Goal: Task Accomplishment & Management: Manage account settings

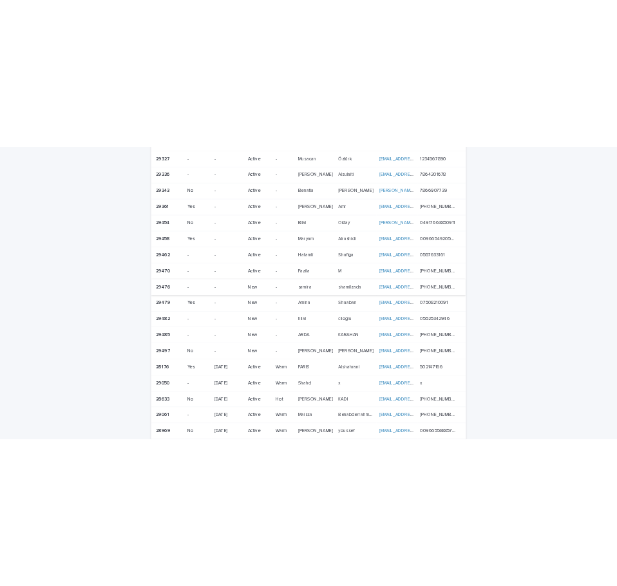
scroll to position [322, 0]
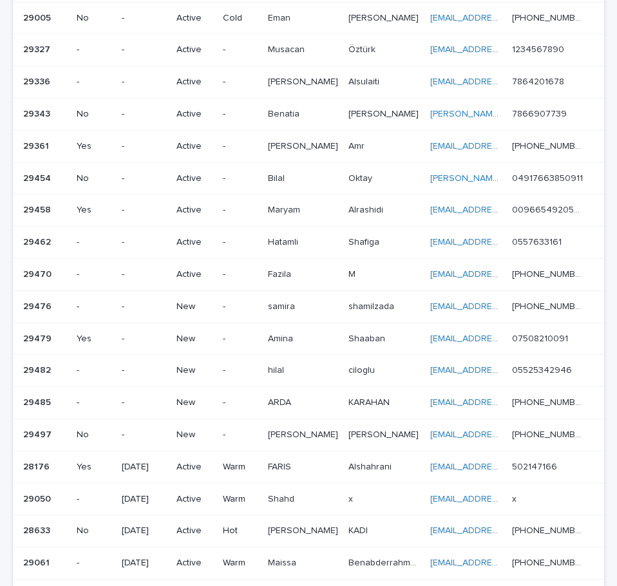
click at [262, 305] on td "-" at bounding box center [240, 306] width 44 height 32
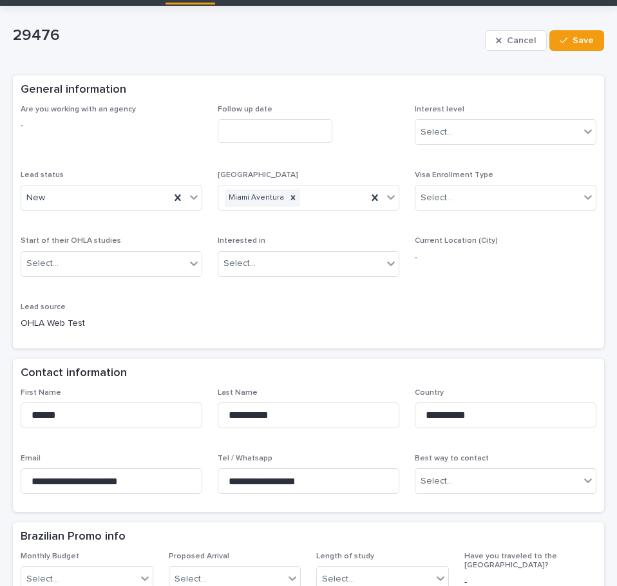
scroll to position [64, 0]
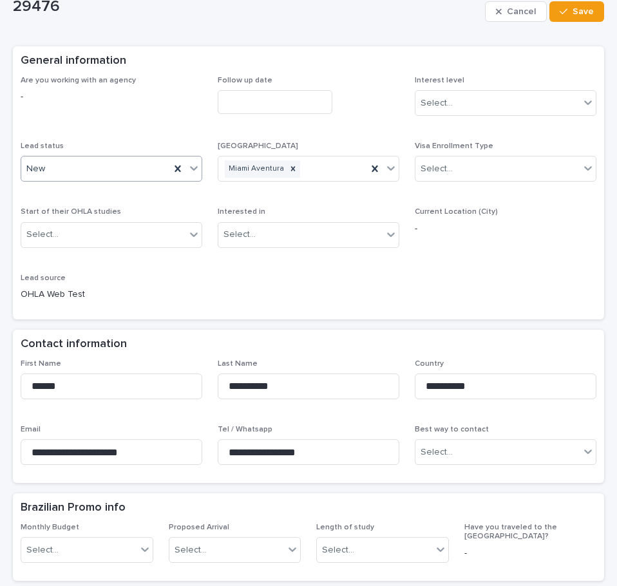
click at [196, 171] on icon at bounding box center [193, 168] width 13 height 13
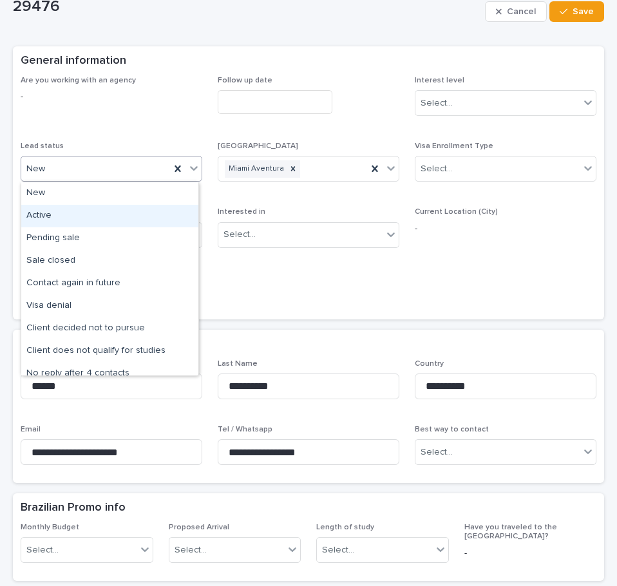
click at [130, 216] on div "Active" at bounding box center [109, 216] width 177 height 23
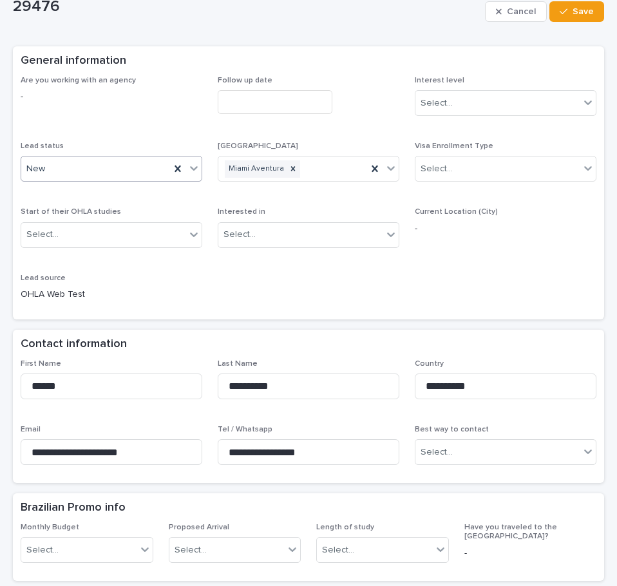
click at [525, 279] on div "Are you working with an agency - Follow up date Interest level Select... Lead s…" at bounding box center [309, 194] width 576 height 236
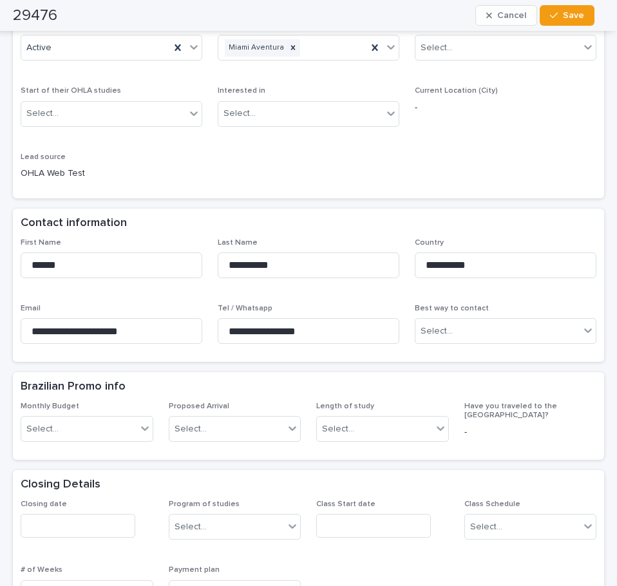
scroll to position [257, 0]
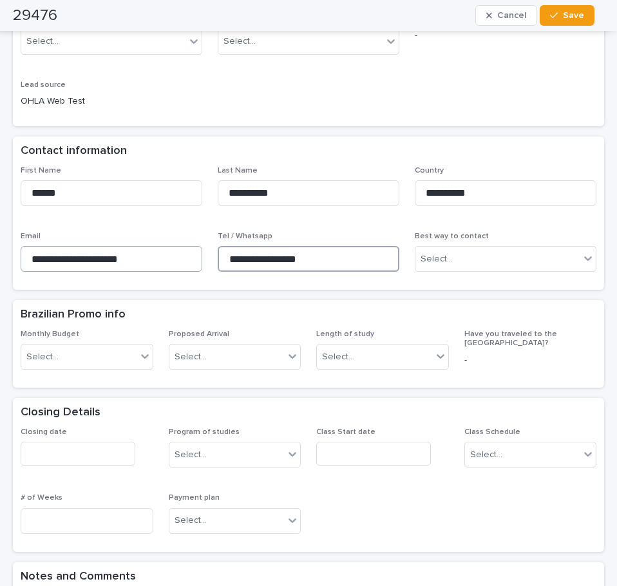
drag, startPoint x: 320, startPoint y: 261, endPoint x: 188, endPoint y: 252, distance: 132.3
click at [151, 257] on div "**********" at bounding box center [309, 224] width 576 height 117
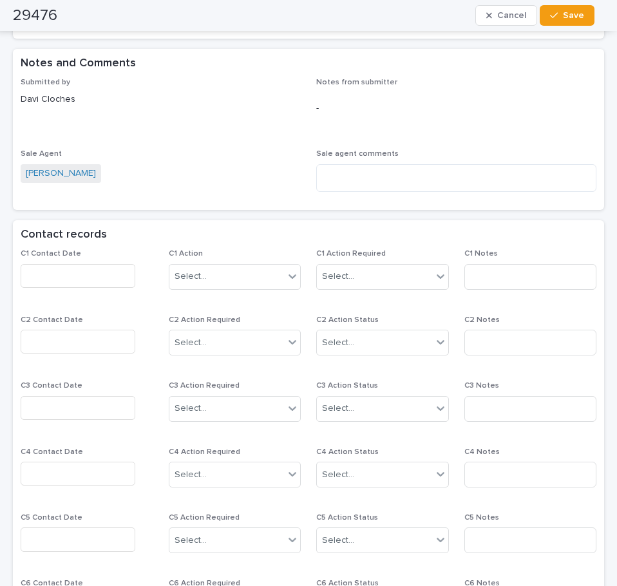
scroll to position [772, 0]
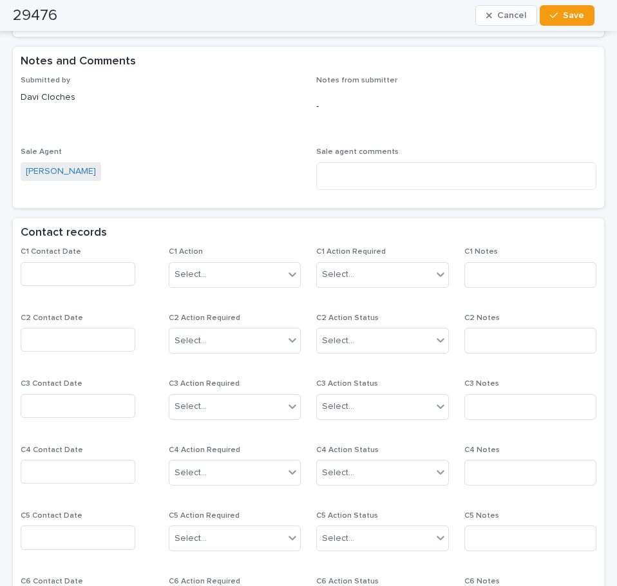
click at [82, 265] on input "text" at bounding box center [78, 274] width 115 height 24
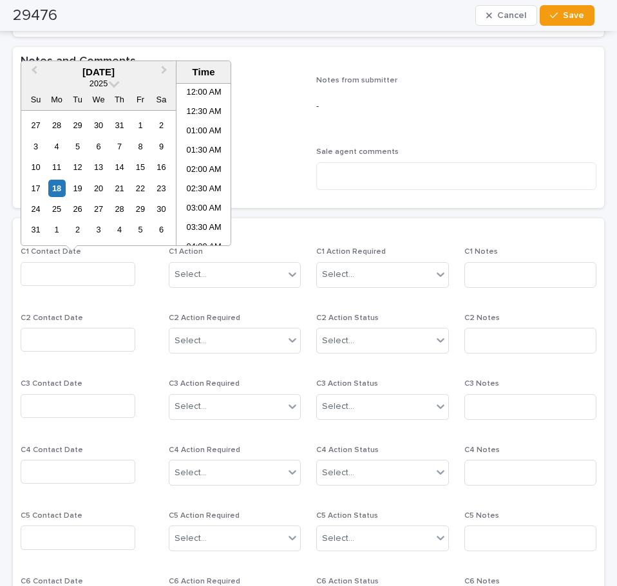
scroll to position [354, 0]
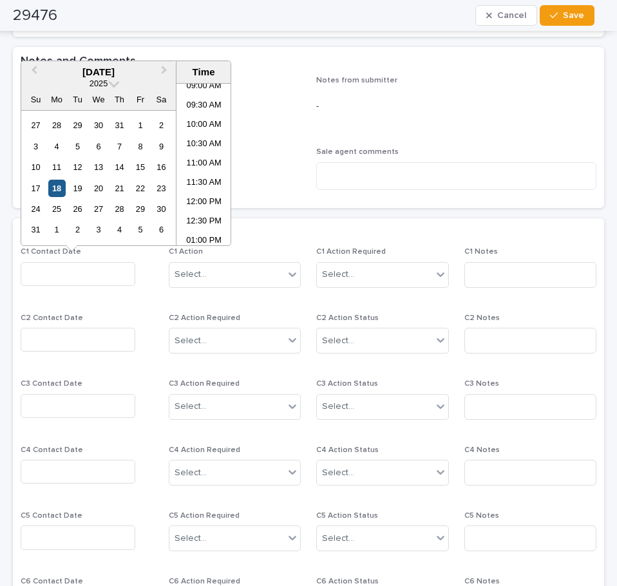
click at [57, 193] on div "18" at bounding box center [56, 188] width 17 height 17
click at [205, 156] on li "11:00 AM" at bounding box center [203, 163] width 55 height 19
type input "**********"
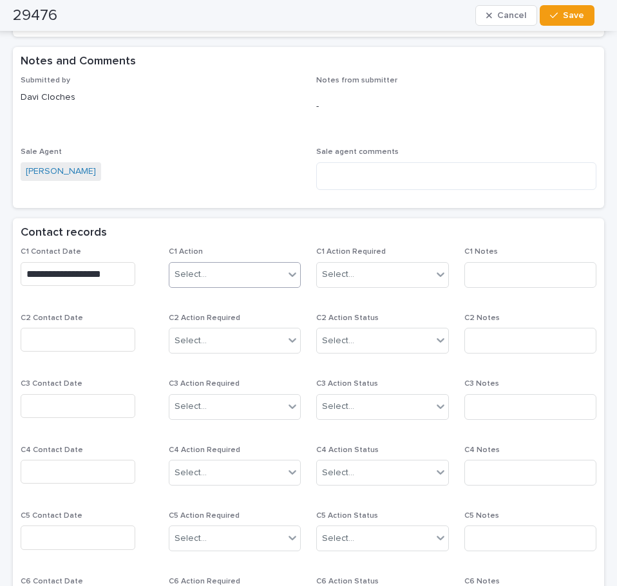
click at [243, 276] on div "Select..." at bounding box center [226, 274] width 115 height 21
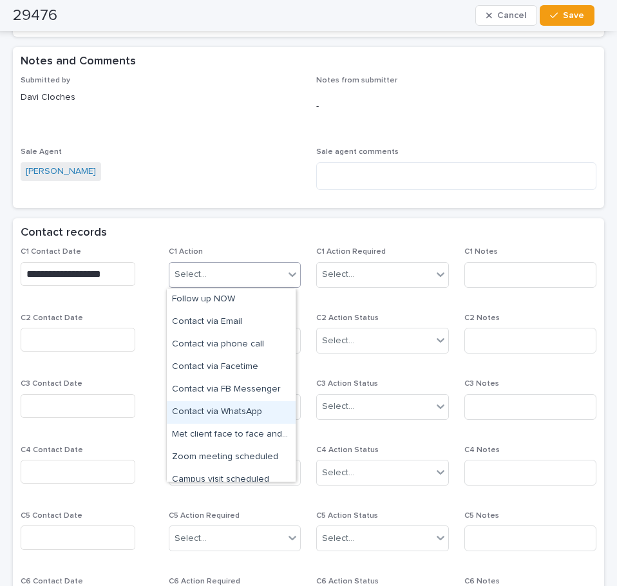
click at [261, 404] on div "Contact via WhatsApp" at bounding box center [231, 412] width 129 height 23
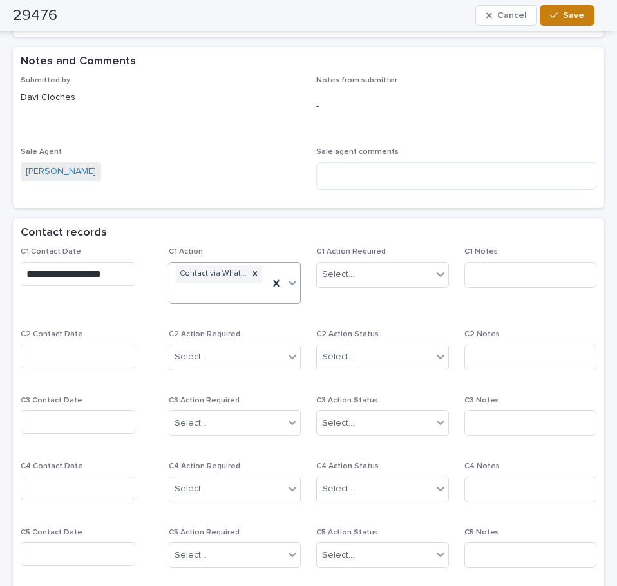
click at [575, 21] on button "Save" at bounding box center [566, 15] width 55 height 21
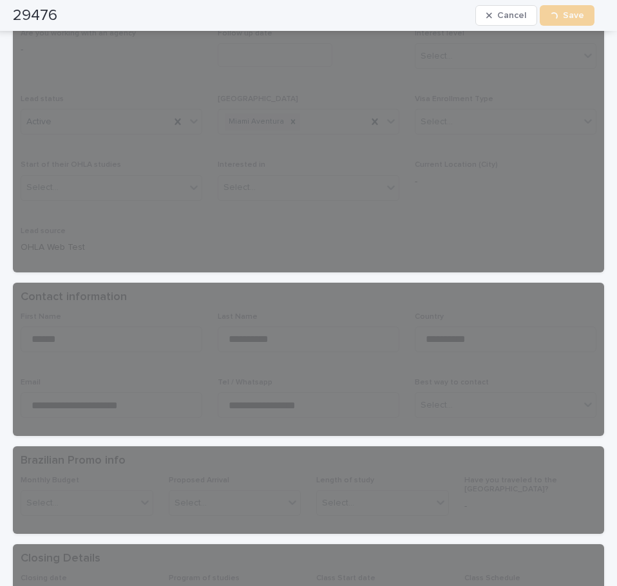
scroll to position [0, 0]
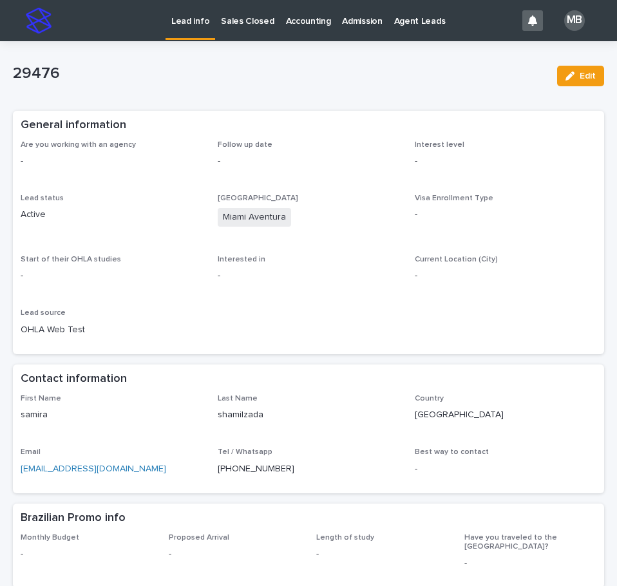
click at [174, 26] on p "Lead info" at bounding box center [190, 13] width 38 height 27
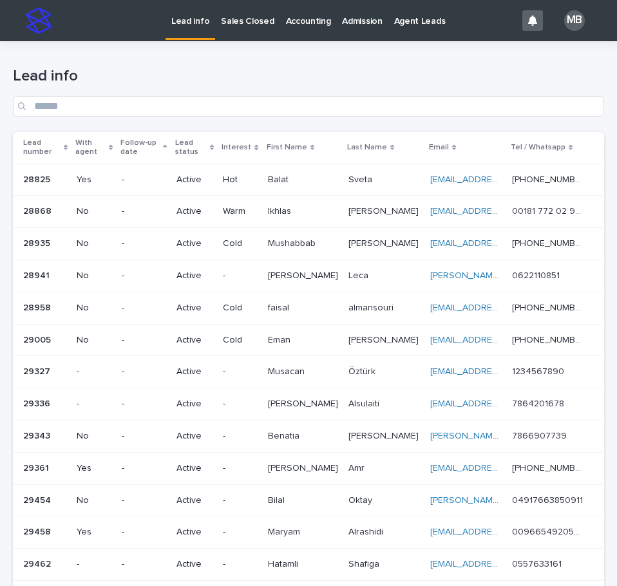
click at [179, 64] on div "Lead info" at bounding box center [308, 86] width 591 height 91
click at [214, 140] on div "Lead status" at bounding box center [194, 148] width 39 height 24
click at [267, 95] on div "Lead info" at bounding box center [308, 92] width 591 height 50
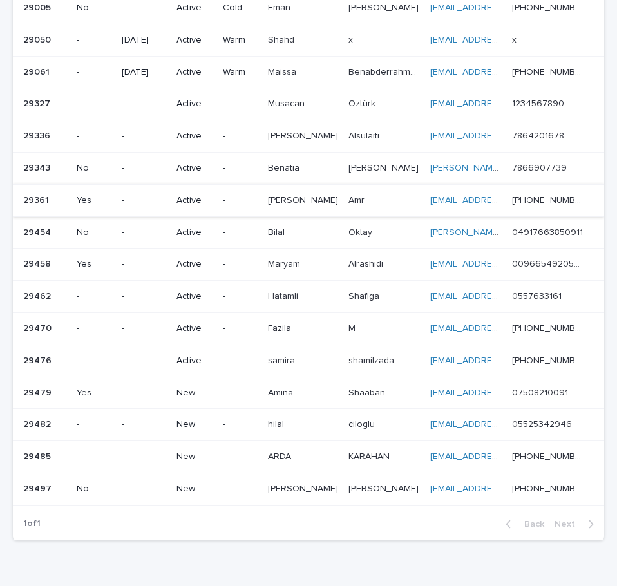
scroll to position [451, 0]
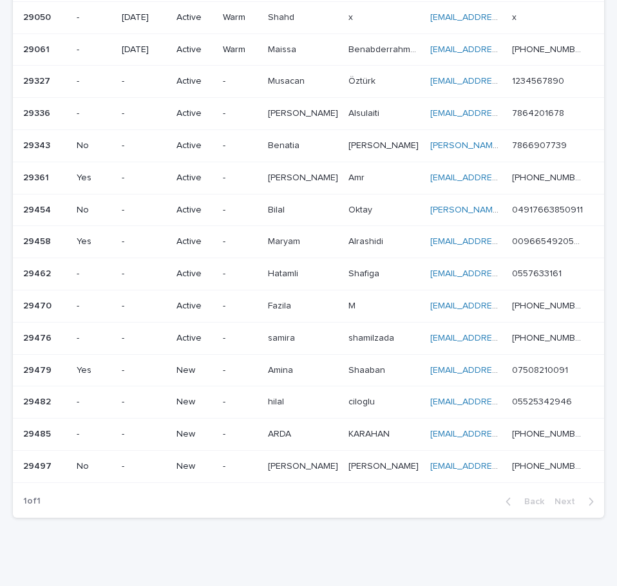
click at [328, 373] on td "[PERSON_NAME] [PERSON_NAME]" at bounding box center [303, 370] width 80 height 32
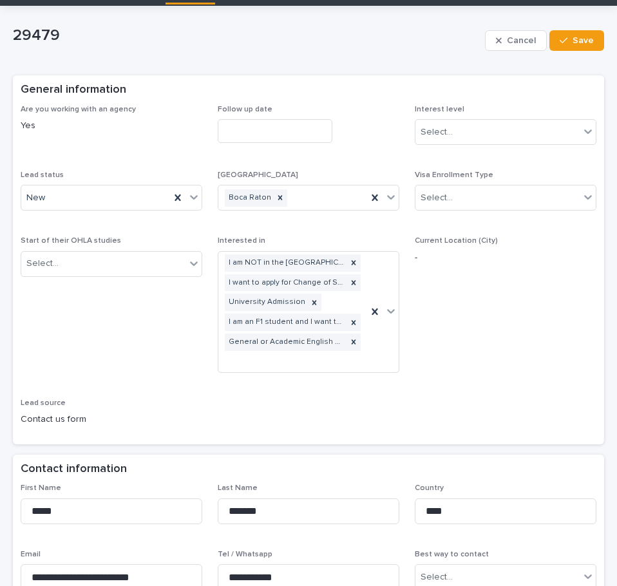
scroll to position [64, 0]
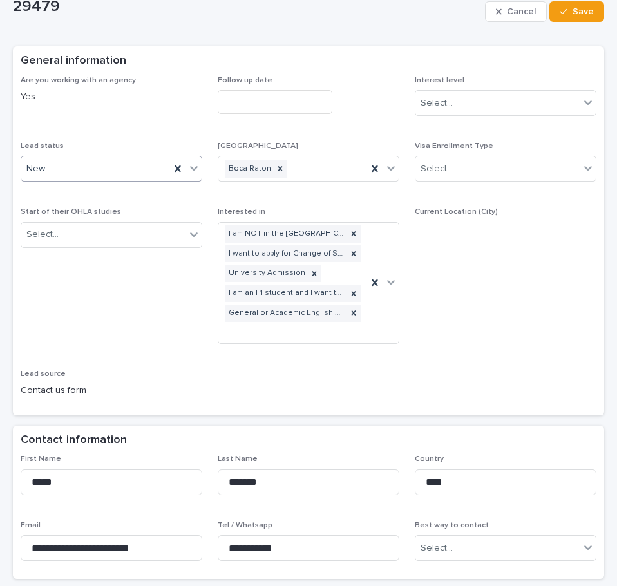
click at [186, 160] on div at bounding box center [193, 167] width 15 height 23
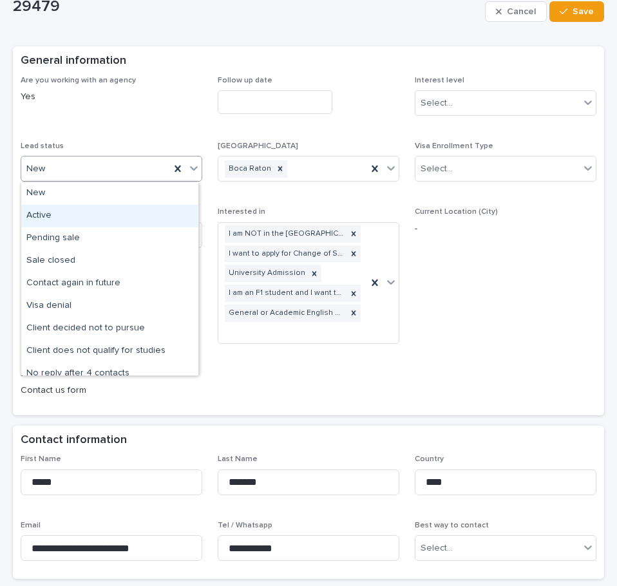
click at [151, 213] on div "Active" at bounding box center [109, 216] width 177 height 23
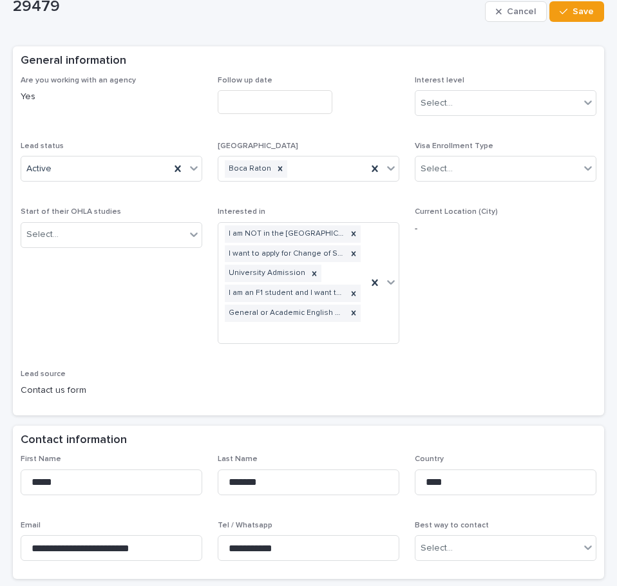
click at [449, 326] on span "Current Location (City) -" at bounding box center [506, 280] width 182 height 146
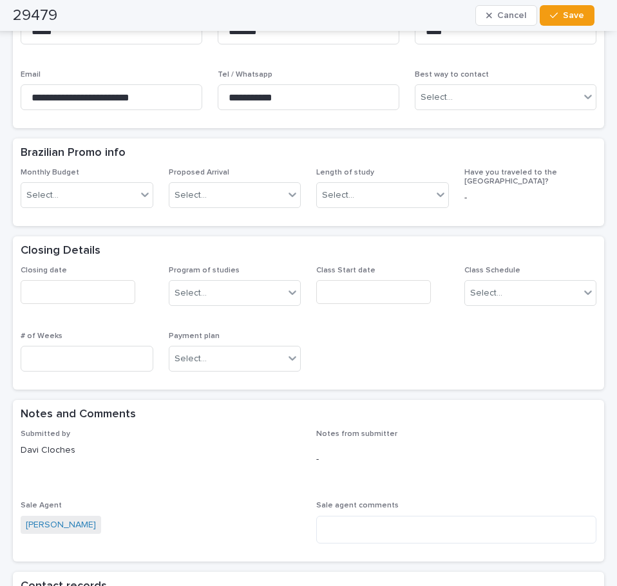
scroll to position [708, 0]
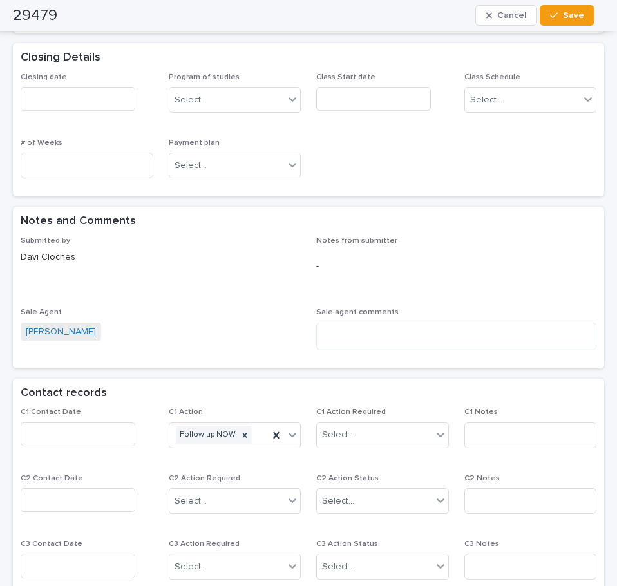
click at [109, 430] on input "text" at bounding box center [78, 434] width 115 height 24
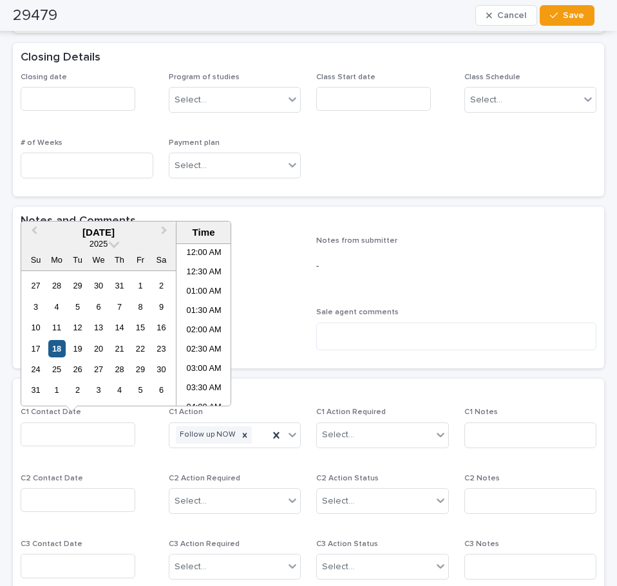
scroll to position [354, 0]
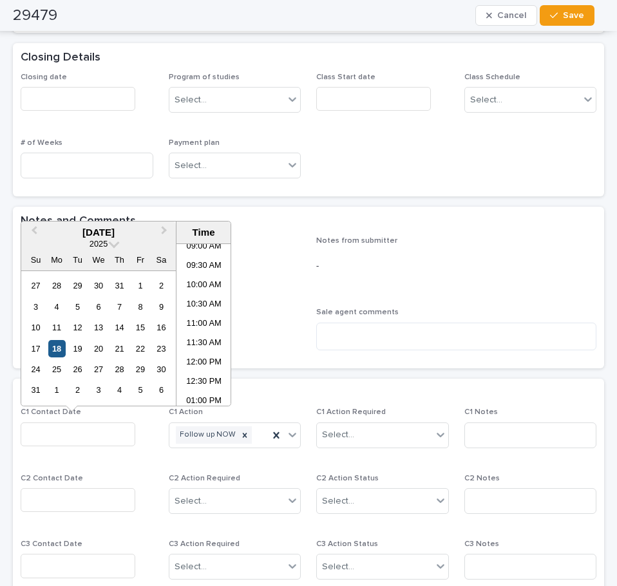
click at [53, 349] on div "18" at bounding box center [56, 348] width 17 height 17
click at [202, 330] on li "11:00 AM" at bounding box center [203, 324] width 55 height 19
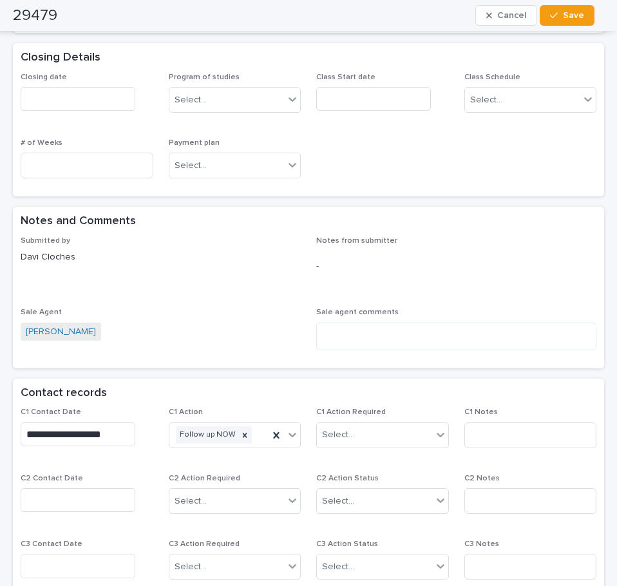
type input "**********"
click at [292, 433] on icon at bounding box center [292, 434] width 13 height 13
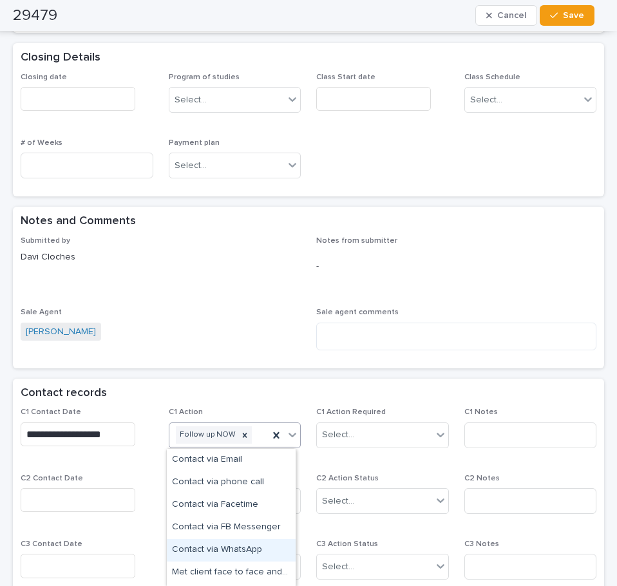
click at [256, 546] on div "Contact via WhatsApp" at bounding box center [231, 550] width 129 height 23
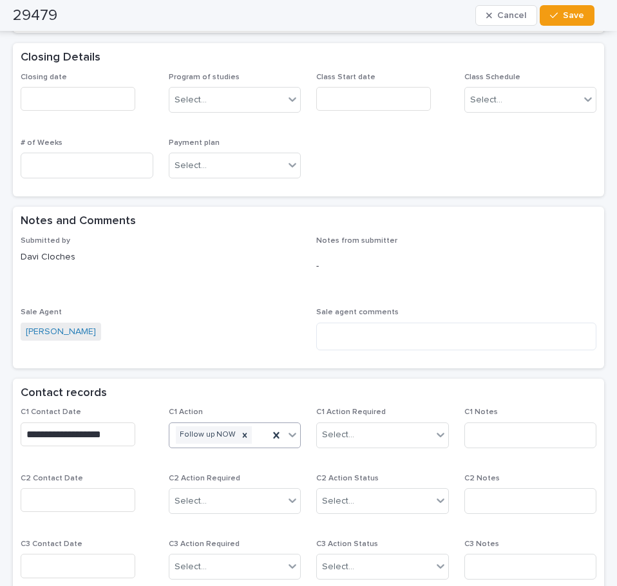
click at [231, 339] on span "Sale Agent [PERSON_NAME]" at bounding box center [161, 334] width 280 height 52
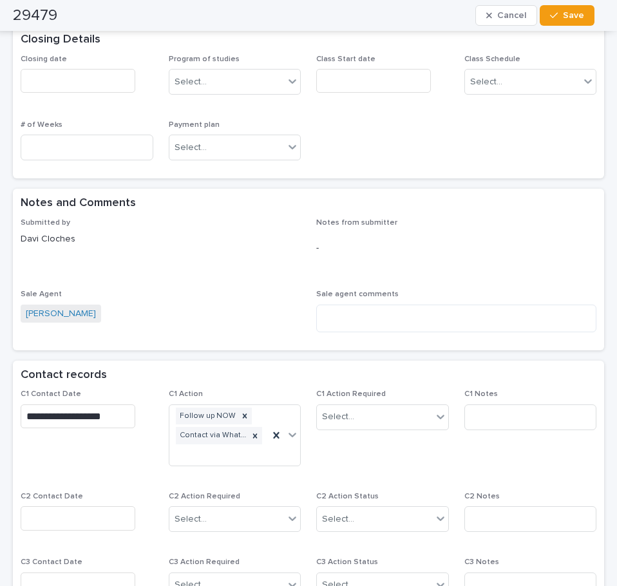
scroll to position [340, 0]
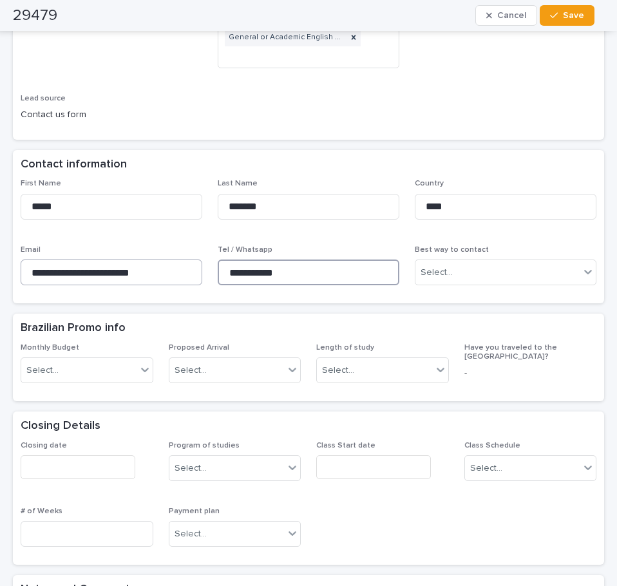
drag, startPoint x: 246, startPoint y: 277, endPoint x: 180, endPoint y: 277, distance: 66.3
click at [180, 277] on div "**********" at bounding box center [309, 237] width 576 height 117
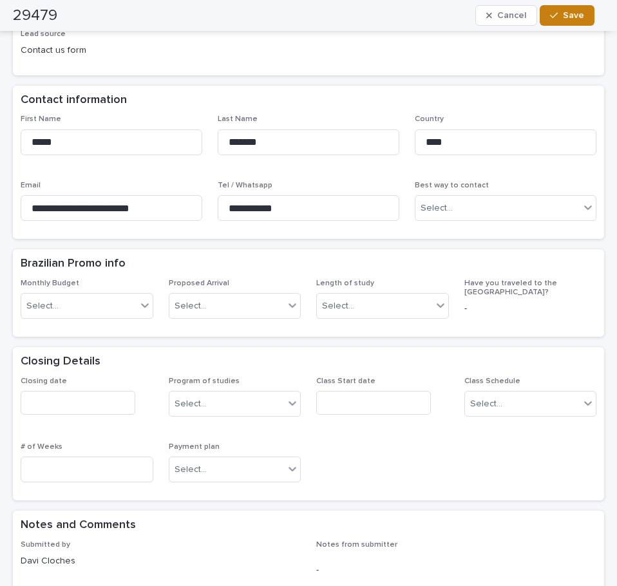
click at [561, 12] on div "button" at bounding box center [556, 15] width 13 height 9
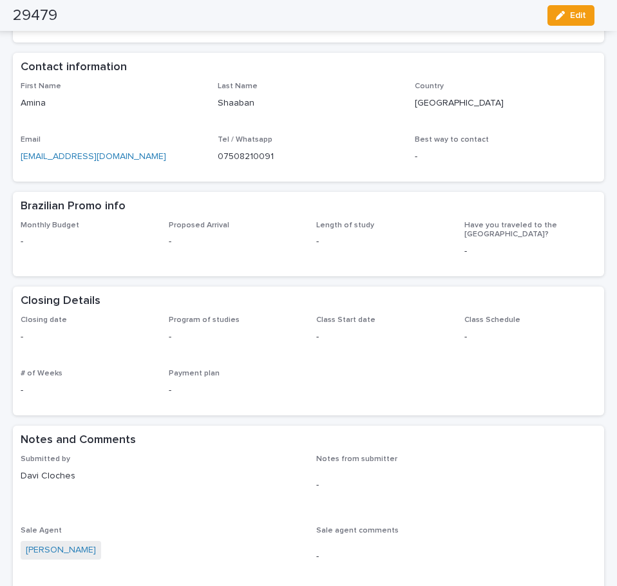
scroll to position [312, 0]
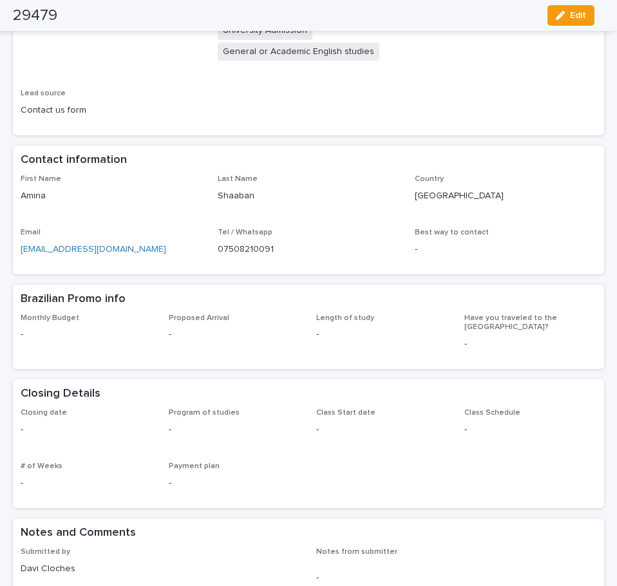
click at [336, 194] on p "Shaaban" at bounding box center [309, 196] width 182 height 14
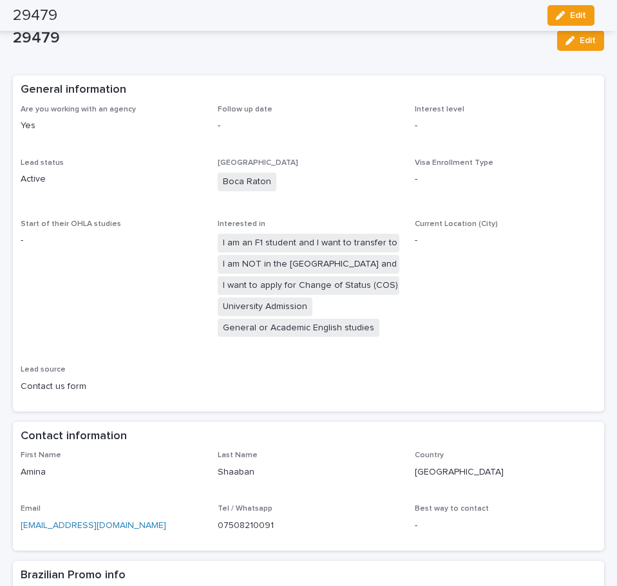
scroll to position [0, 0]
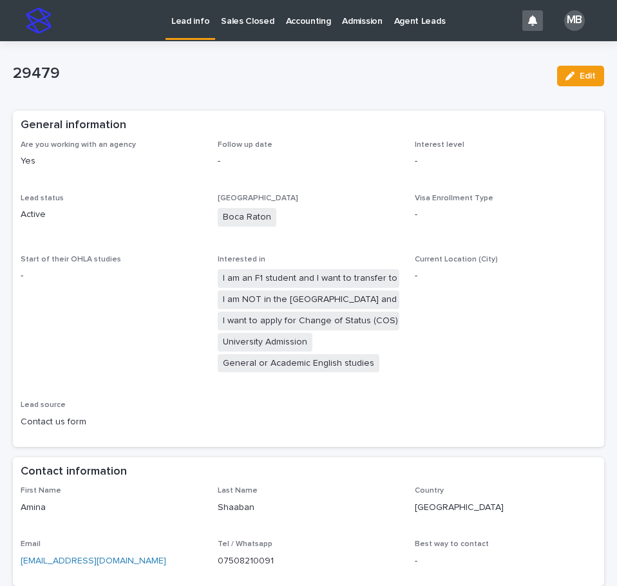
click at [199, 41] on div "Lead info Sales Closed Accounting Admission Agent Leads" at bounding box center [287, 20] width 458 height 41
click at [186, 26] on p "Lead info" at bounding box center [190, 13] width 38 height 27
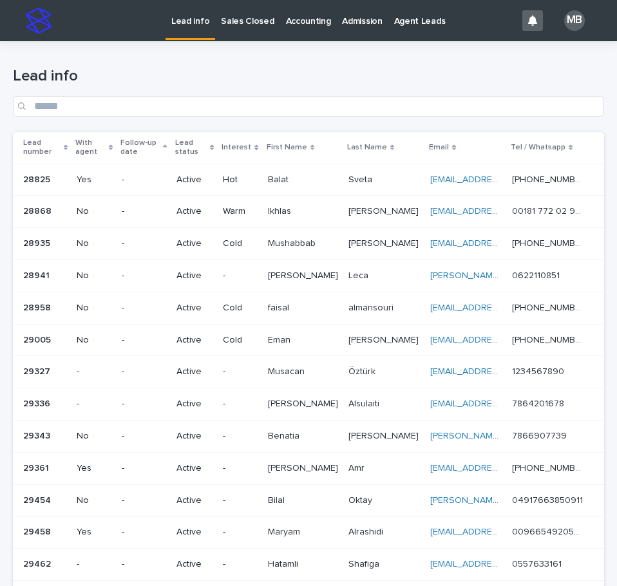
click at [214, 140] on div "Lead status" at bounding box center [194, 148] width 39 height 24
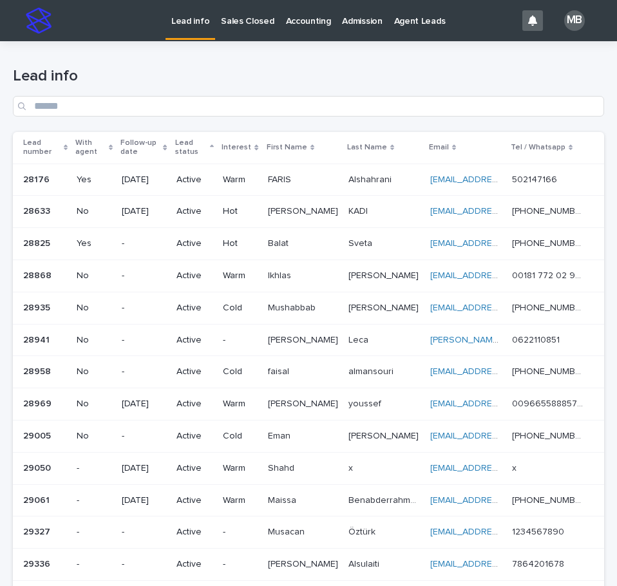
click at [292, 74] on h1 "Lead info" at bounding box center [308, 76] width 591 height 19
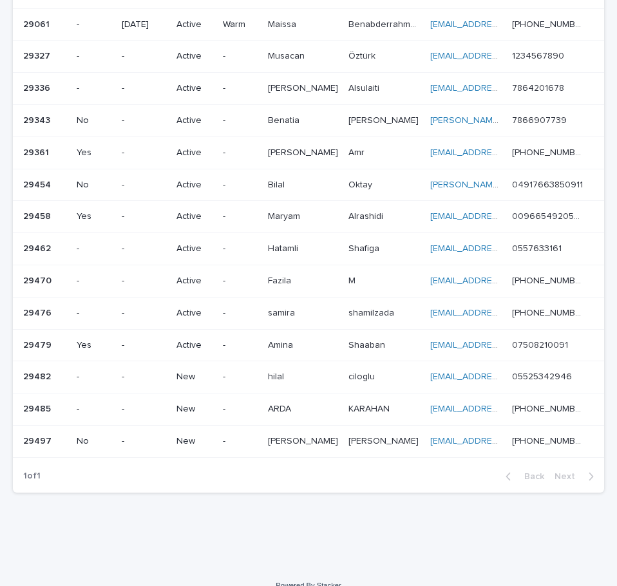
scroll to position [494, 0]
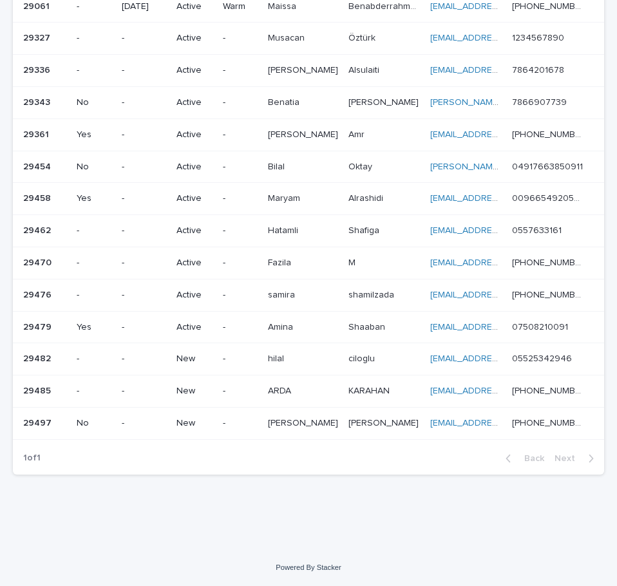
click at [311, 372] on td "hilal hilal" at bounding box center [303, 359] width 80 height 32
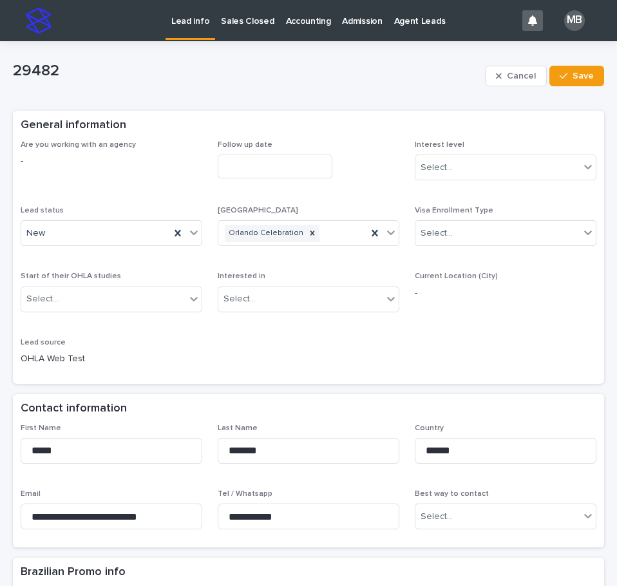
scroll to position [64, 0]
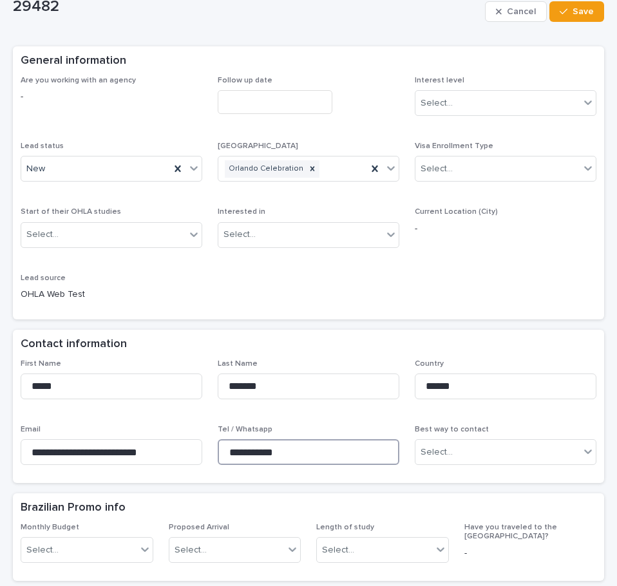
drag, startPoint x: 306, startPoint y: 444, endPoint x: 292, endPoint y: 427, distance: 21.9
click at [147, 438] on div "**********" at bounding box center [309, 417] width 576 height 117
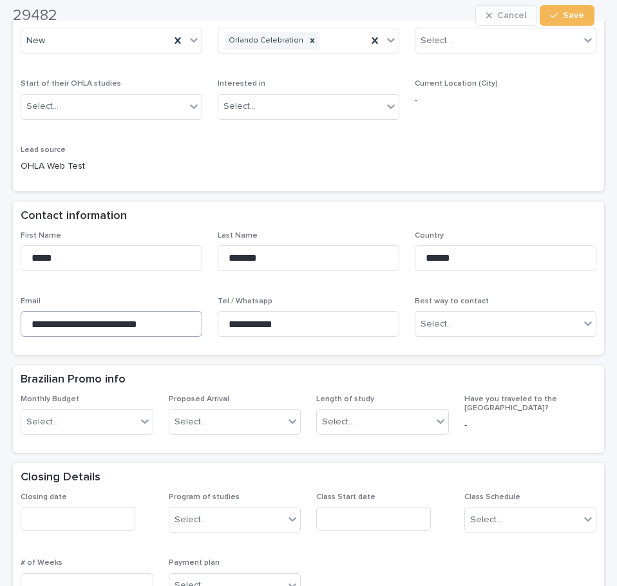
scroll to position [193, 0]
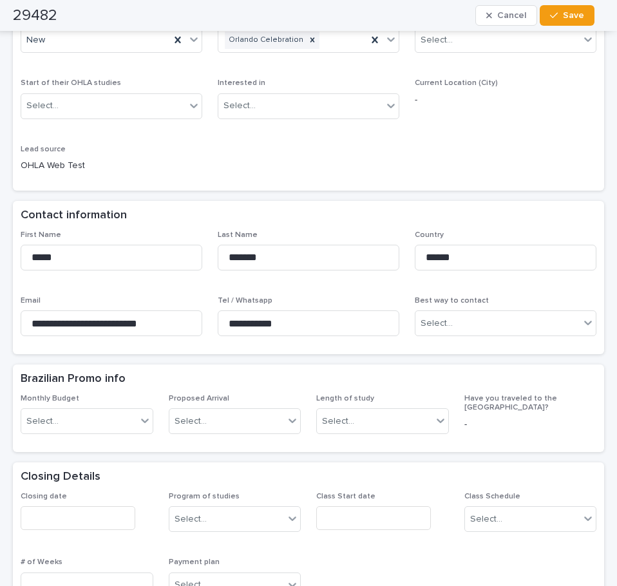
drag, startPoint x: 263, startPoint y: 225, endPoint x: 212, endPoint y: 240, distance: 52.5
click at [263, 225] on div "Contact information" at bounding box center [308, 216] width 591 height 30
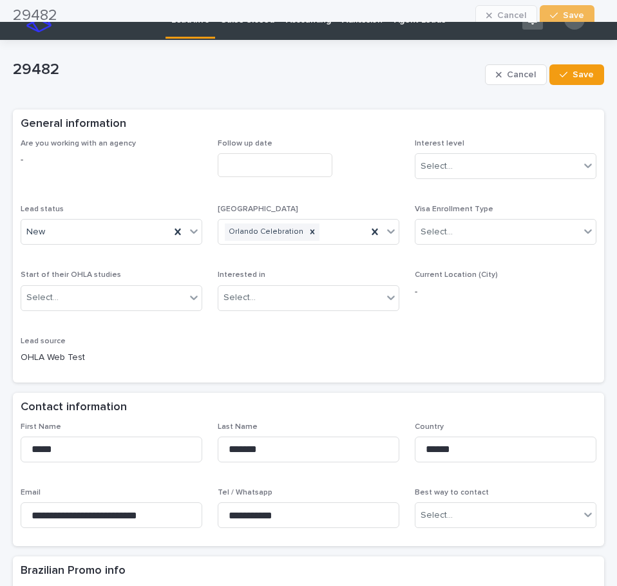
scroll to position [0, 0]
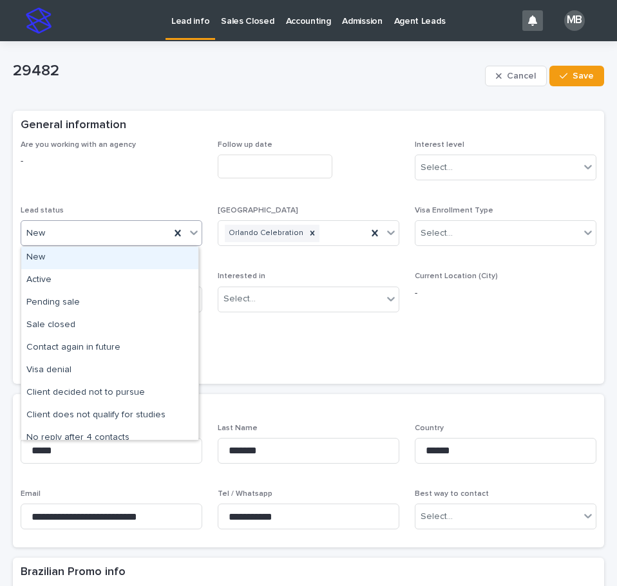
click at [195, 236] on icon at bounding box center [193, 232] width 13 height 13
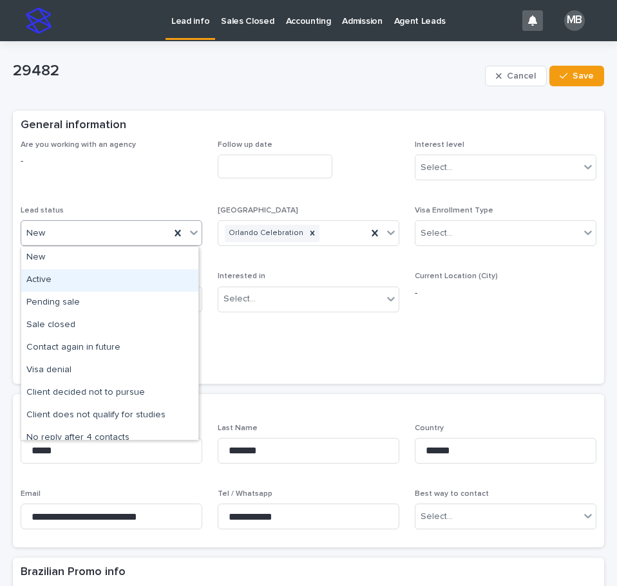
click at [156, 281] on div "Active" at bounding box center [109, 280] width 177 height 23
click at [311, 355] on div "Are you working with an agency - Follow up date Interest level Select... Lead s…" at bounding box center [309, 258] width 576 height 236
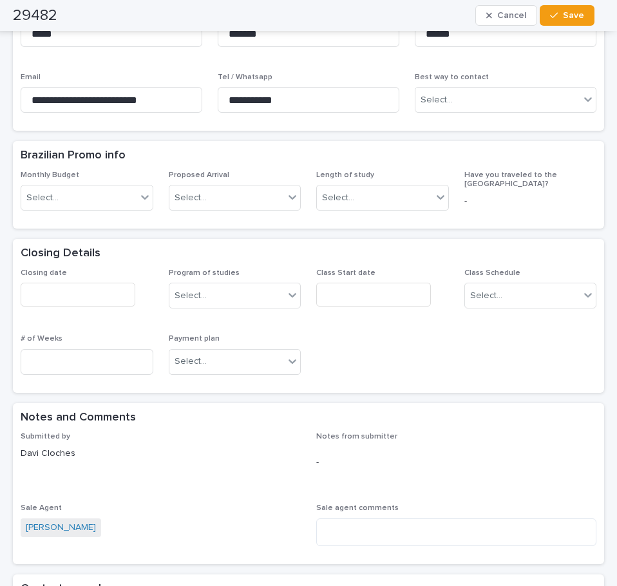
scroll to position [579, 0]
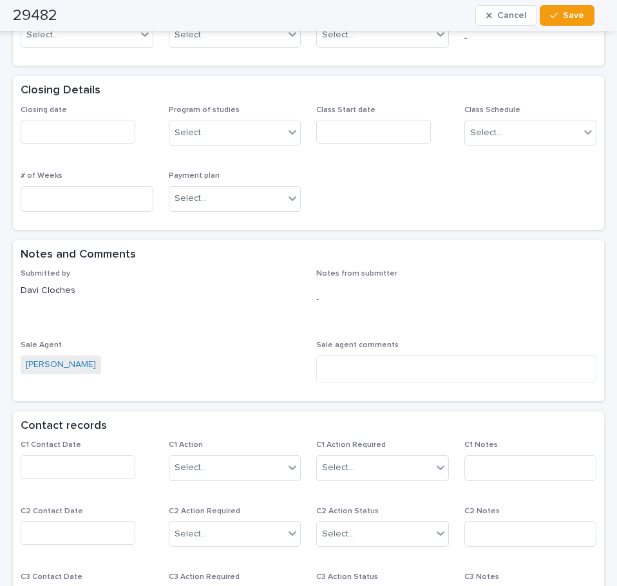
click at [107, 461] on input "text" at bounding box center [78, 467] width 115 height 24
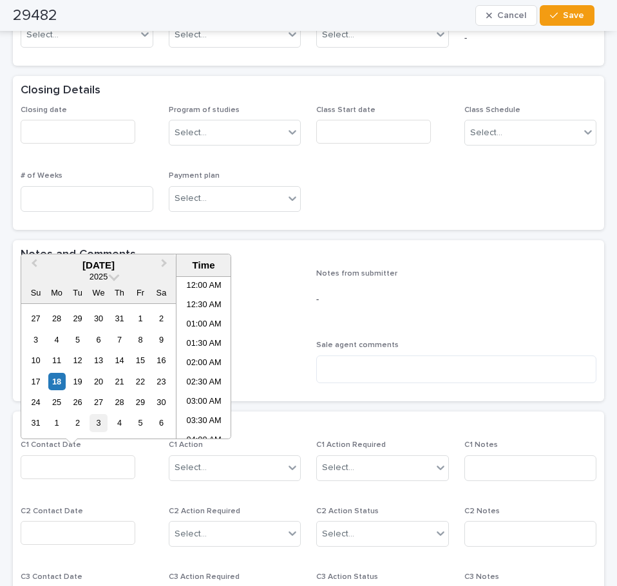
scroll to position [354, 0]
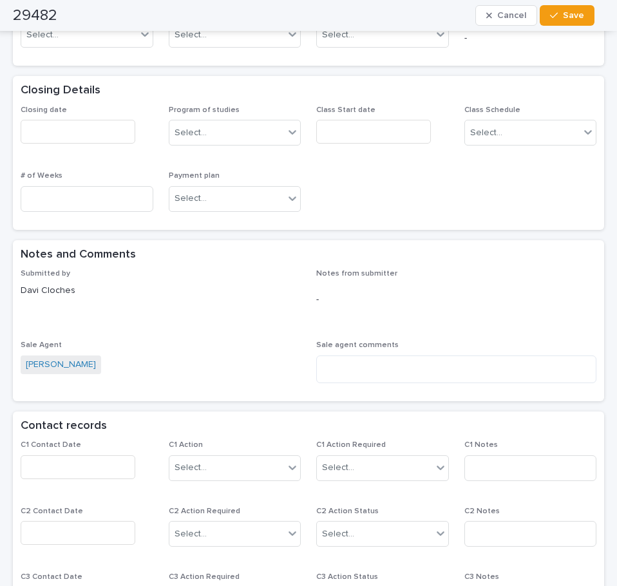
click at [281, 327] on div "Submitted by [PERSON_NAME] Notes from submitter - Sale Agent [PERSON_NAME] Sale…" at bounding box center [309, 331] width 576 height 124
click at [89, 455] on input "text" at bounding box center [78, 467] width 115 height 24
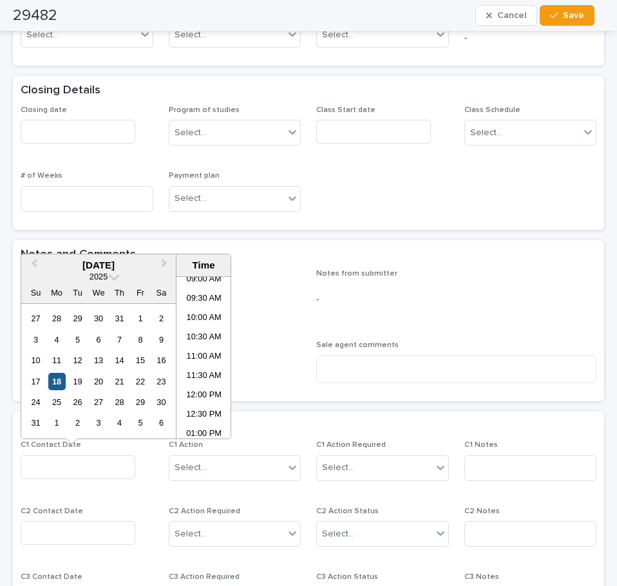
click at [58, 375] on div "18" at bounding box center [56, 381] width 17 height 17
click at [202, 362] on li "11:00 AM" at bounding box center [203, 357] width 55 height 19
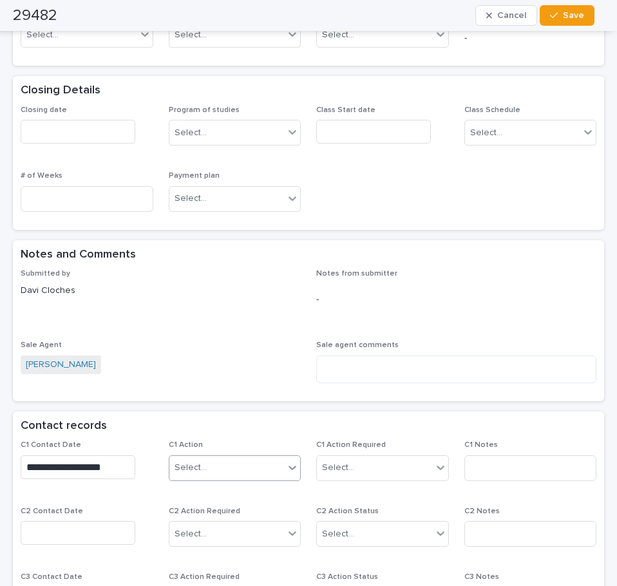
type input "**********"
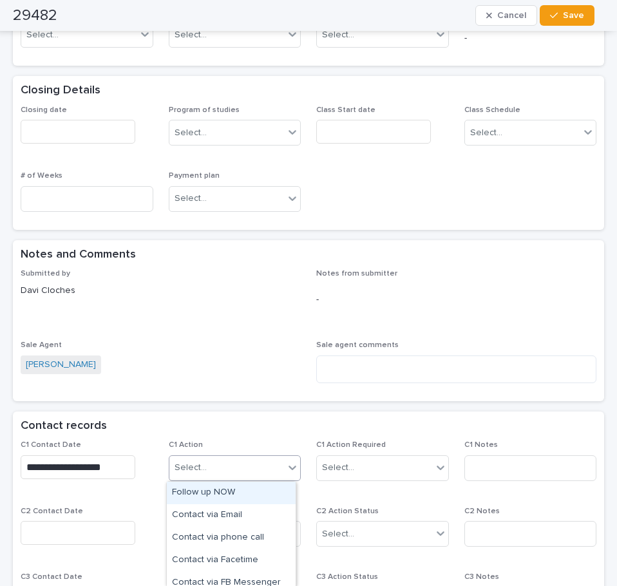
click at [236, 465] on div "Select..." at bounding box center [226, 467] width 115 height 21
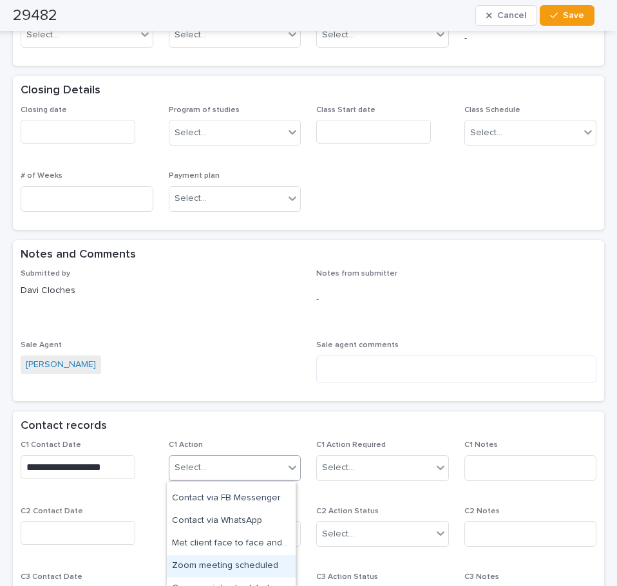
scroll to position [64, 0]
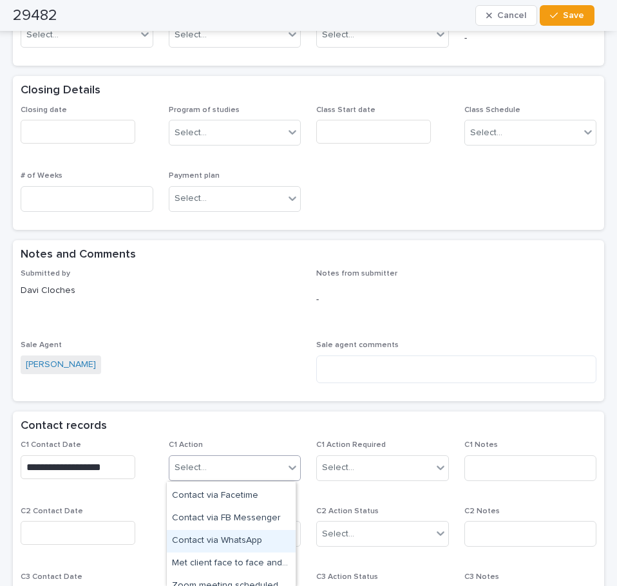
click at [250, 543] on div "Contact via WhatsApp" at bounding box center [231, 541] width 129 height 23
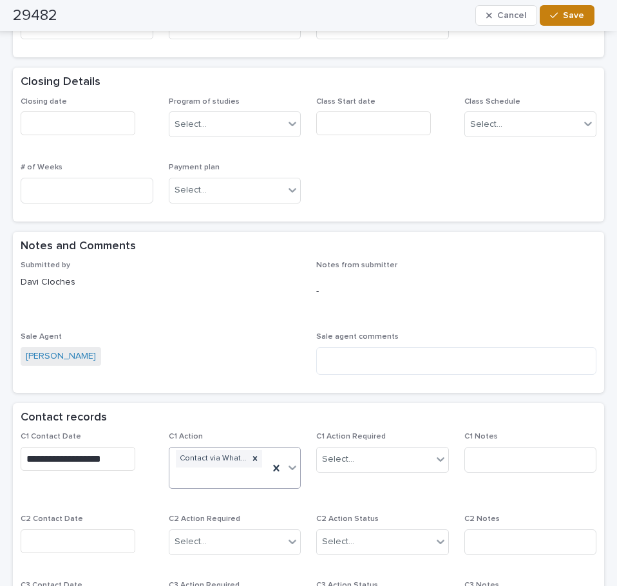
click at [576, 11] on span "Save" at bounding box center [573, 15] width 21 height 9
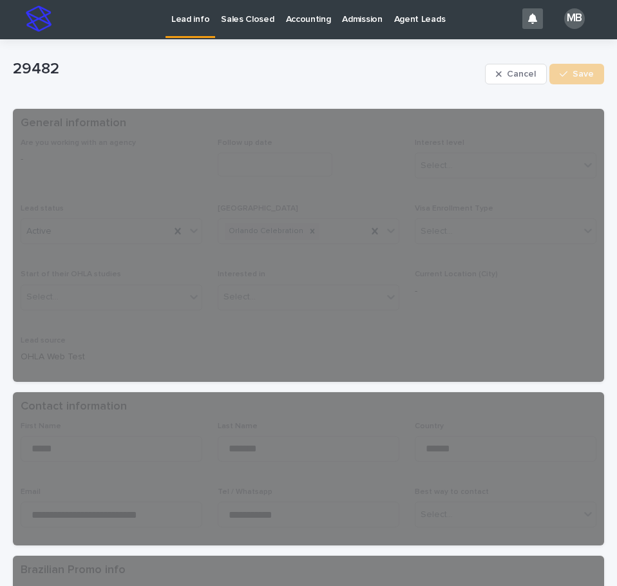
scroll to position [0, 0]
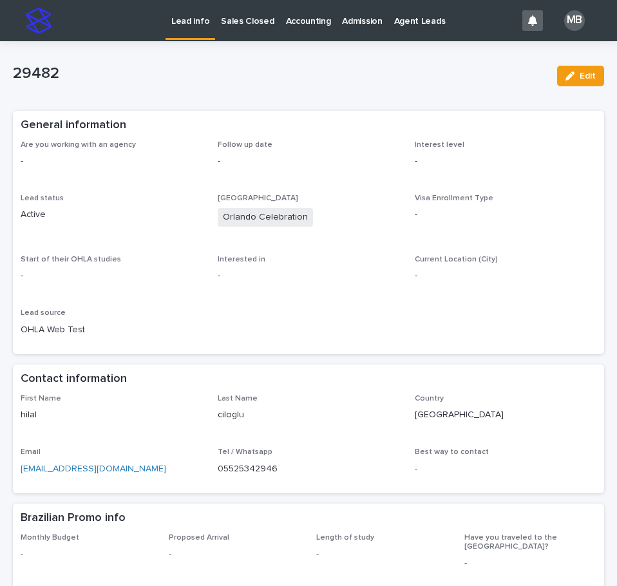
click at [196, 32] on link "Lead info" at bounding box center [190, 19] width 50 height 38
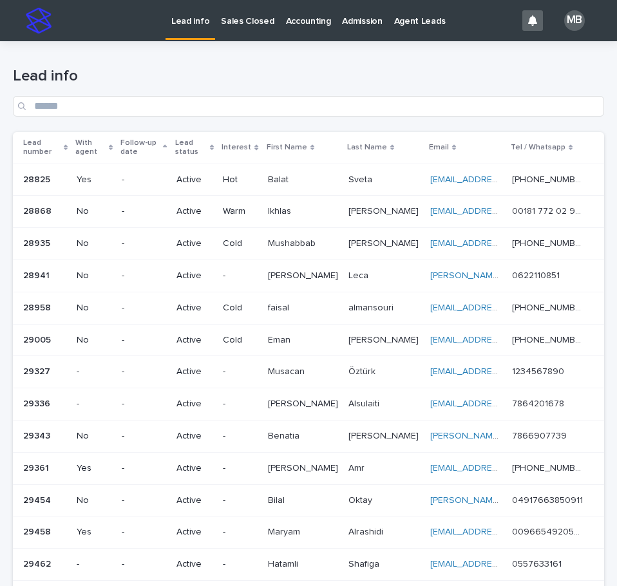
click at [214, 144] on icon at bounding box center [212, 147] width 4 height 6
click at [283, 84] on h1 "Lead info" at bounding box center [308, 76] width 591 height 19
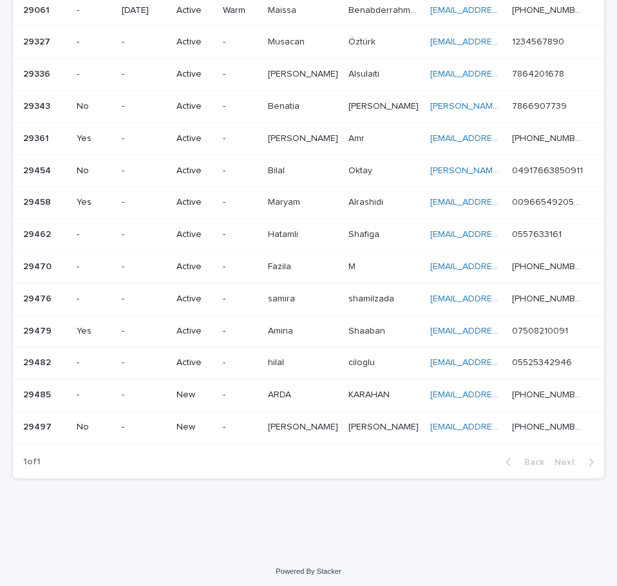
scroll to position [494, 0]
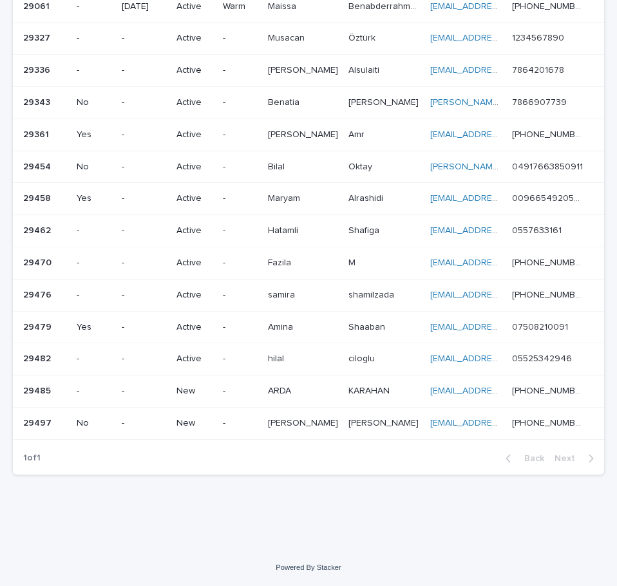
click at [327, 398] on div "ARDA ARDA" at bounding box center [303, 390] width 70 height 21
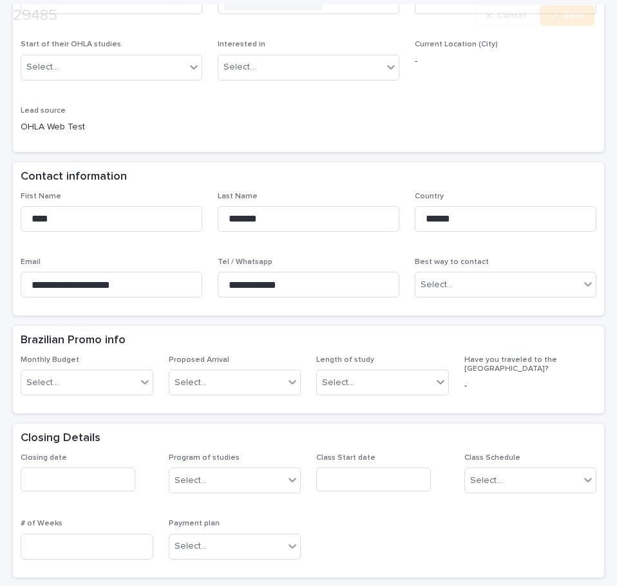
scroll to position [257, 0]
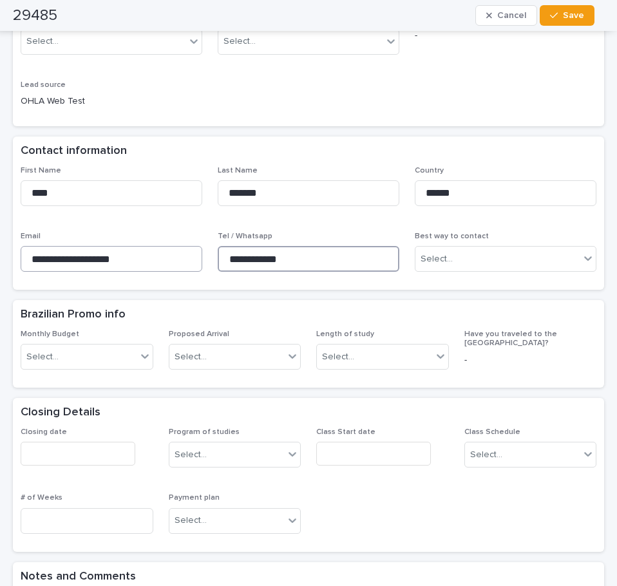
drag, startPoint x: 256, startPoint y: 257, endPoint x: 123, endPoint y: 256, distance: 132.6
click at [124, 257] on div "**********" at bounding box center [309, 224] width 576 height 117
click at [451, 113] on div "Are you working with an agency - Follow up date Interest level Select... Lead s…" at bounding box center [309, 1] width 576 height 236
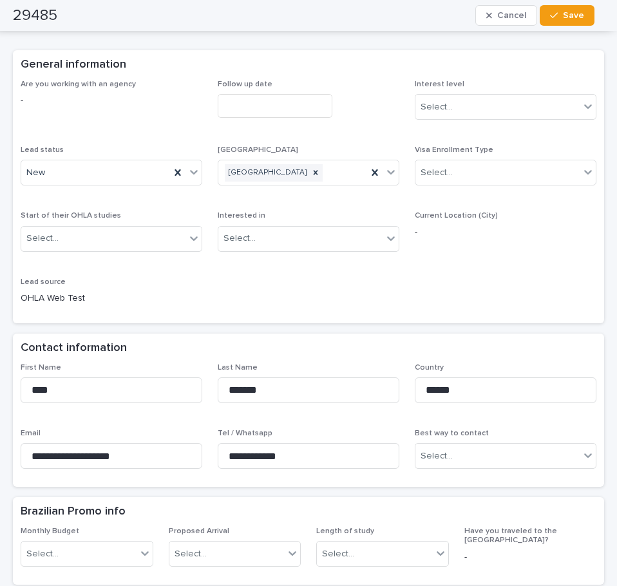
scroll to position [0, 0]
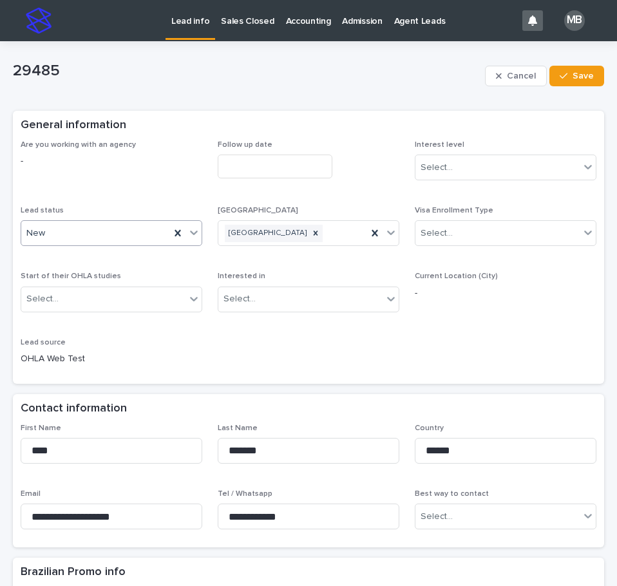
click at [194, 235] on icon at bounding box center [193, 232] width 13 height 13
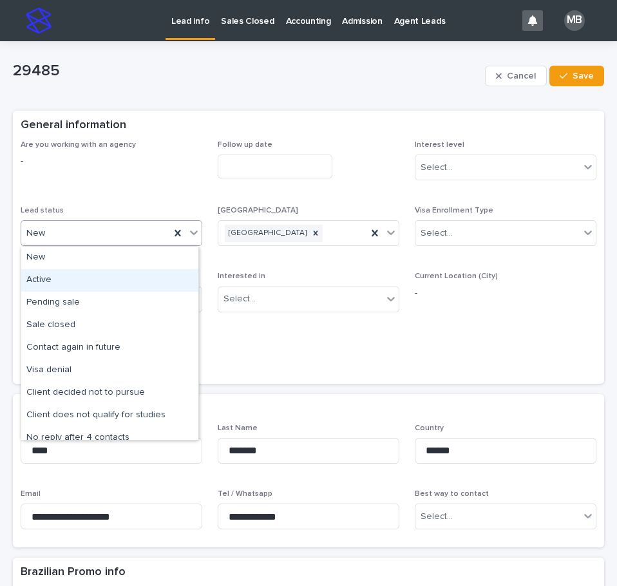
click at [163, 277] on div "Active" at bounding box center [109, 280] width 177 height 23
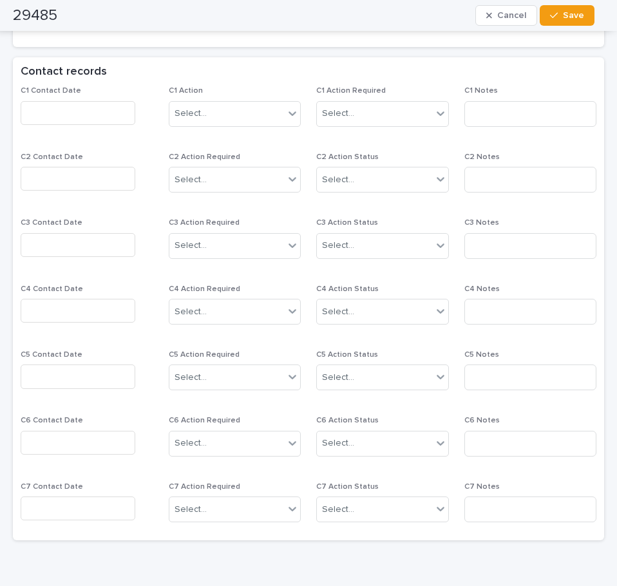
scroll to position [935, 0]
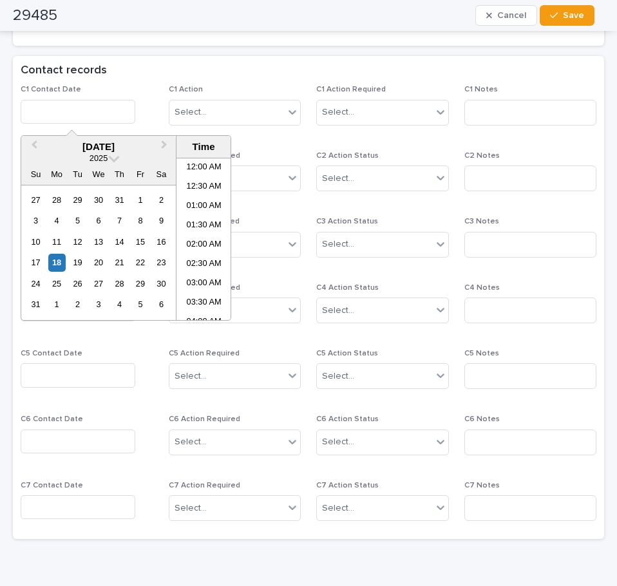
click at [73, 106] on input "text" at bounding box center [78, 112] width 115 height 24
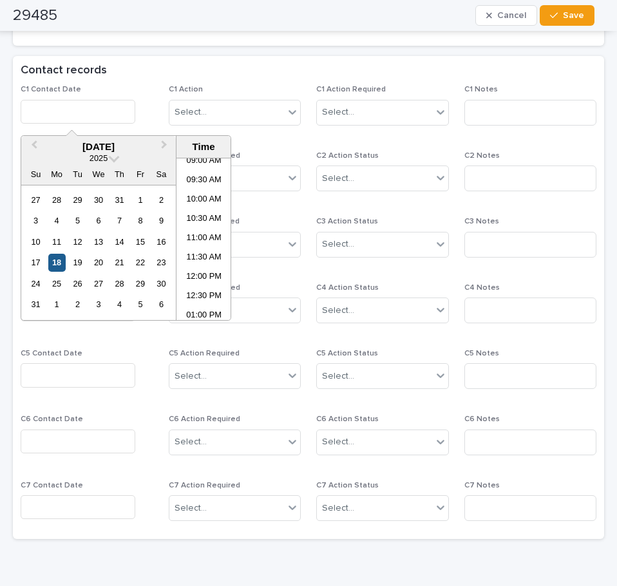
click at [55, 259] on div "18" at bounding box center [56, 262] width 17 height 17
click at [211, 256] on li "11:30 AM" at bounding box center [203, 257] width 55 height 19
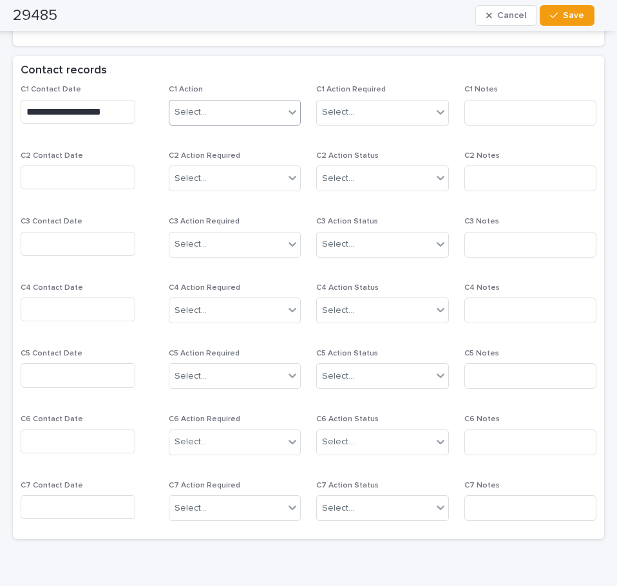
type input "**********"
click at [288, 111] on icon at bounding box center [292, 112] width 8 height 5
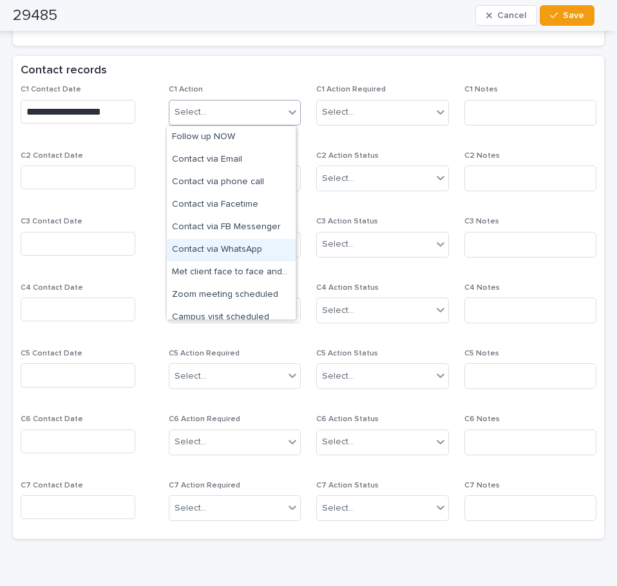
click at [259, 254] on div "Contact via WhatsApp" at bounding box center [231, 250] width 129 height 23
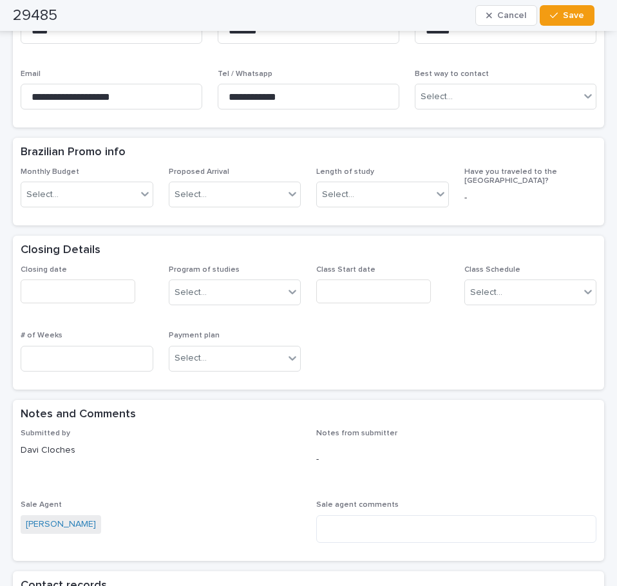
scroll to position [0, 0]
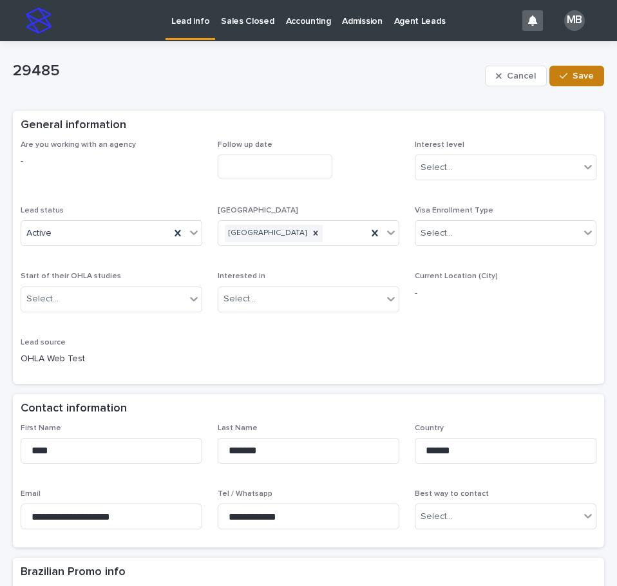
click at [559, 80] on div "button" at bounding box center [565, 75] width 13 height 9
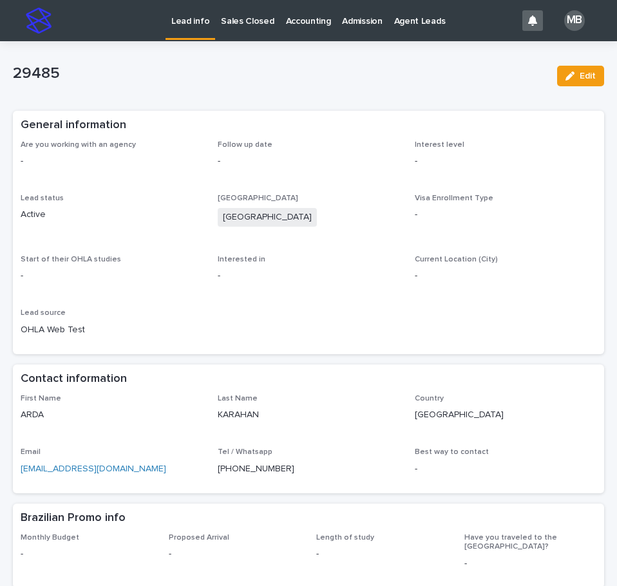
click at [194, 29] on link "Lead info" at bounding box center [190, 19] width 50 height 38
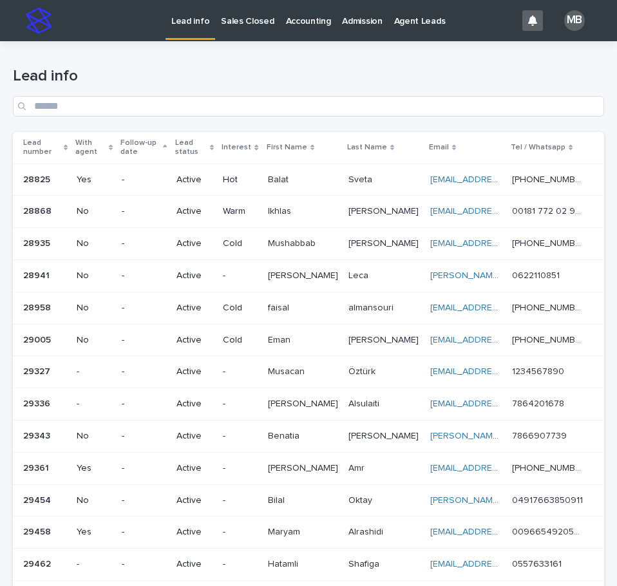
click at [218, 89] on div "Lead info" at bounding box center [308, 92] width 591 height 50
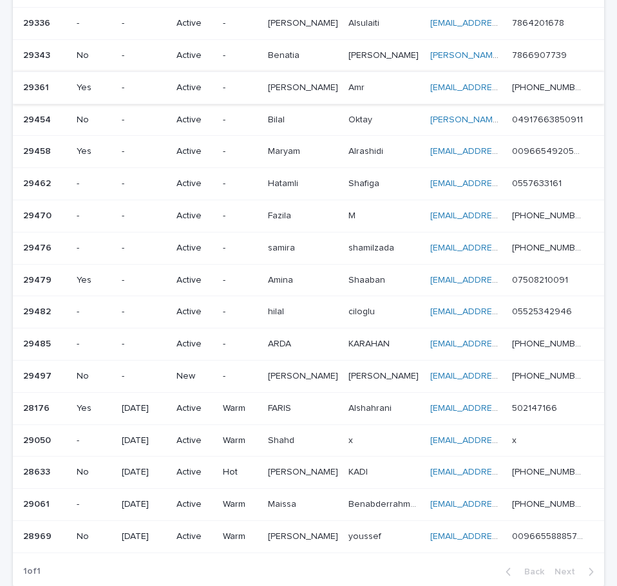
scroll to position [494, 0]
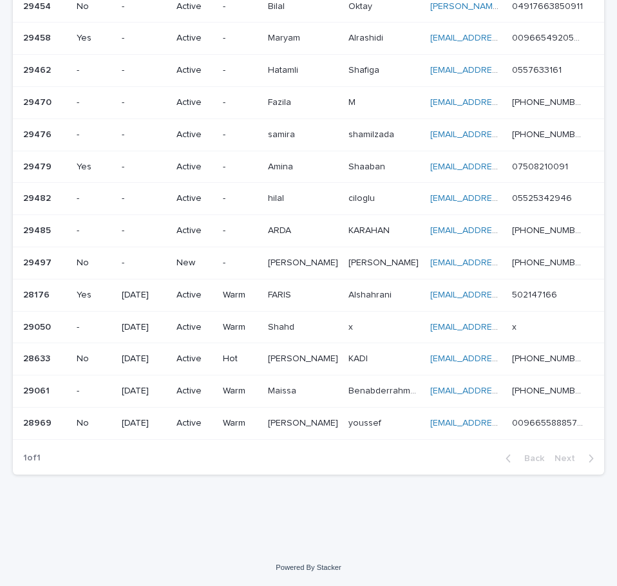
click at [241, 266] on p "-" at bounding box center [240, 262] width 34 height 11
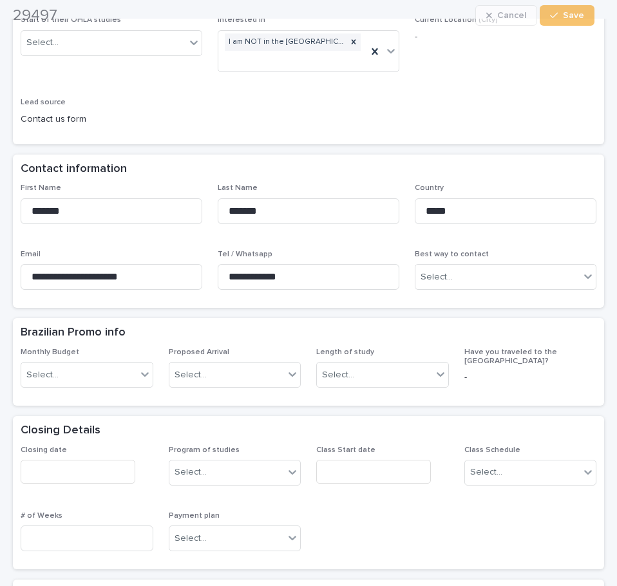
scroll to position [257, 0]
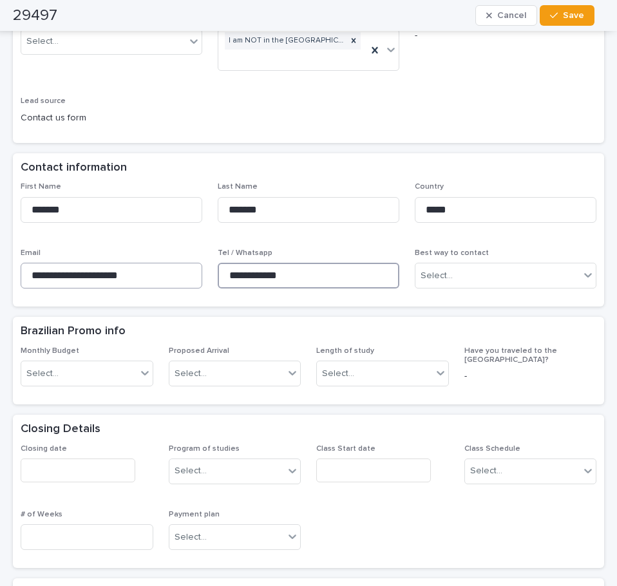
drag, startPoint x: 283, startPoint y: 274, endPoint x: 195, endPoint y: 276, distance: 88.2
click at [195, 276] on div "**********" at bounding box center [309, 240] width 576 height 117
click at [606, 111] on div "**********" at bounding box center [308, 546] width 617 height 1524
click at [518, 147] on div "**********" at bounding box center [308, 543] width 591 height 1380
click at [342, 137] on div "Are you working with an agency No Follow up date Interest level Select... Lead …" at bounding box center [308, 13] width 591 height 260
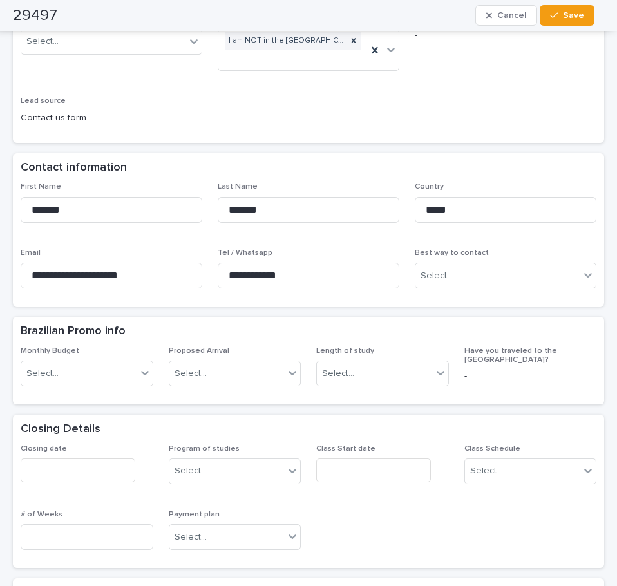
click at [198, 129] on div "Lead source Contact us form" at bounding box center [112, 116] width 182 height 38
click at [411, 173] on div "Contact information" at bounding box center [306, 168] width 570 height 14
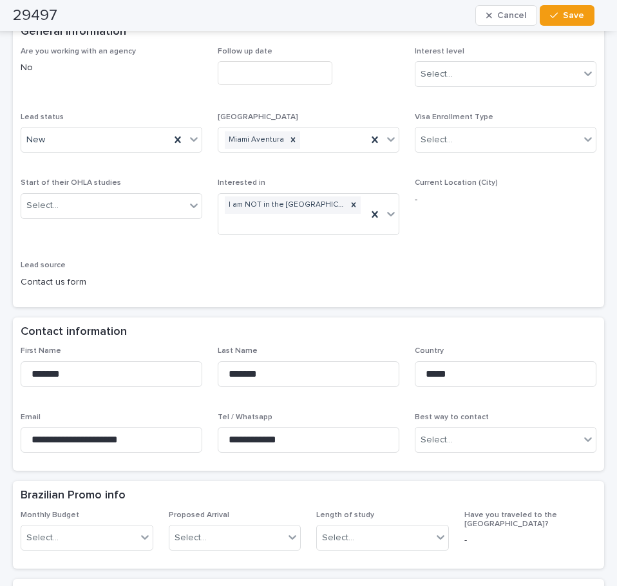
scroll to position [64, 0]
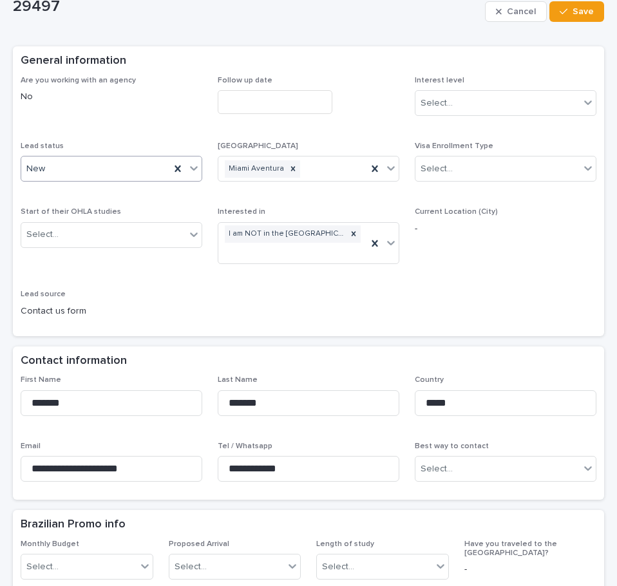
click at [197, 169] on div "New" at bounding box center [112, 169] width 182 height 26
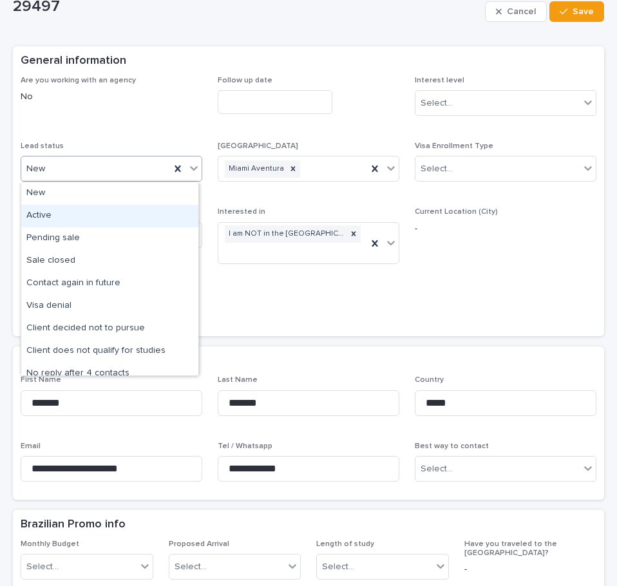
click at [156, 207] on div "Active" at bounding box center [109, 216] width 177 height 23
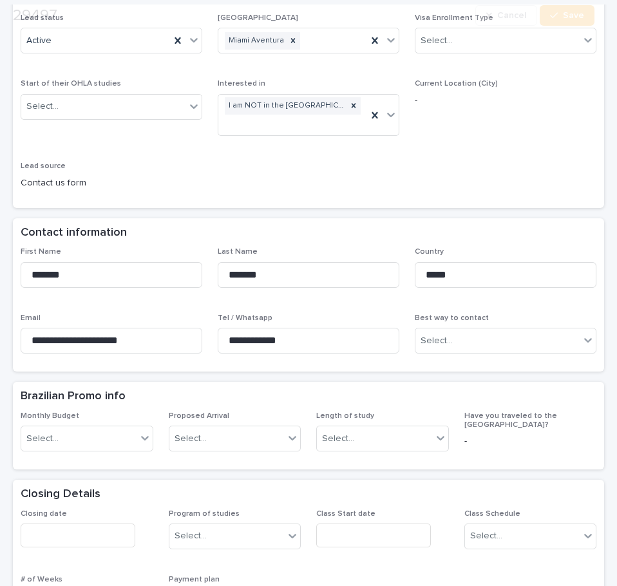
scroll to position [193, 0]
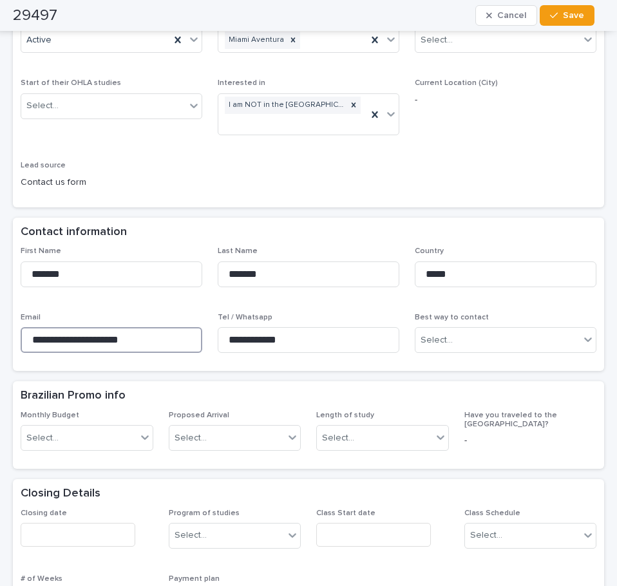
drag, startPoint x: 175, startPoint y: 334, endPoint x: 0, endPoint y: 333, distance: 175.1
click at [247, 175] on div "Are you working with an agency No Follow up date Interest level Select... Lead …" at bounding box center [309, 73] width 576 height 252
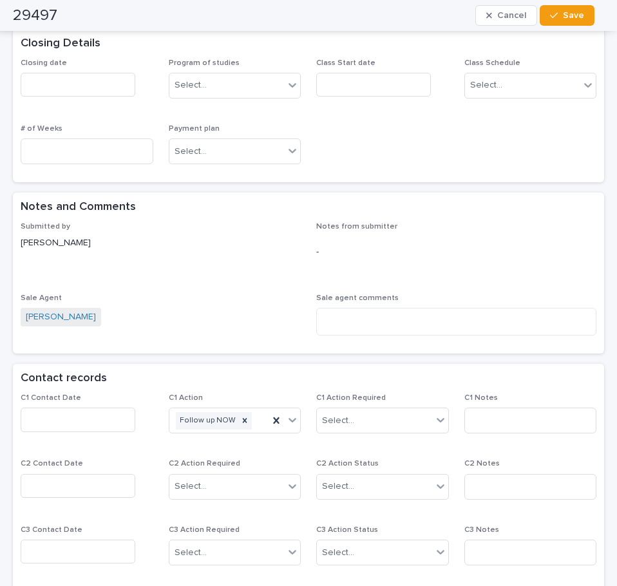
scroll to position [644, 0]
click at [97, 420] on input "text" at bounding box center [78, 419] width 115 height 24
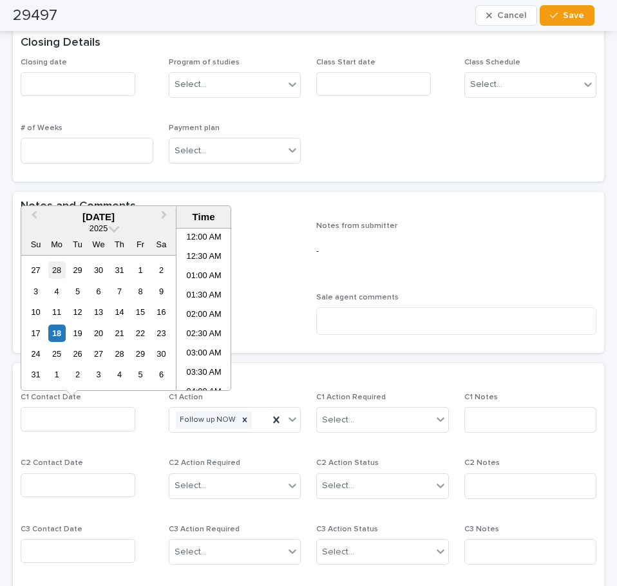
scroll to position [354, 0]
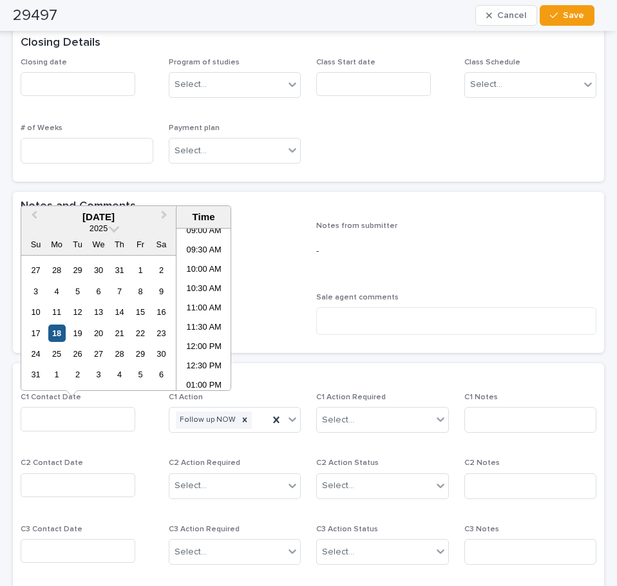
click at [54, 335] on div "18" at bounding box center [56, 332] width 17 height 17
click at [205, 325] on li "11:30 AM" at bounding box center [203, 328] width 55 height 19
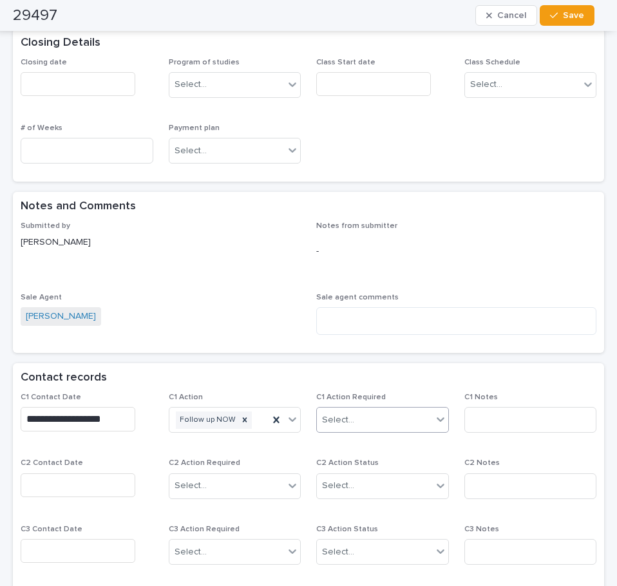
type input "**********"
click at [287, 415] on icon at bounding box center [292, 419] width 13 height 13
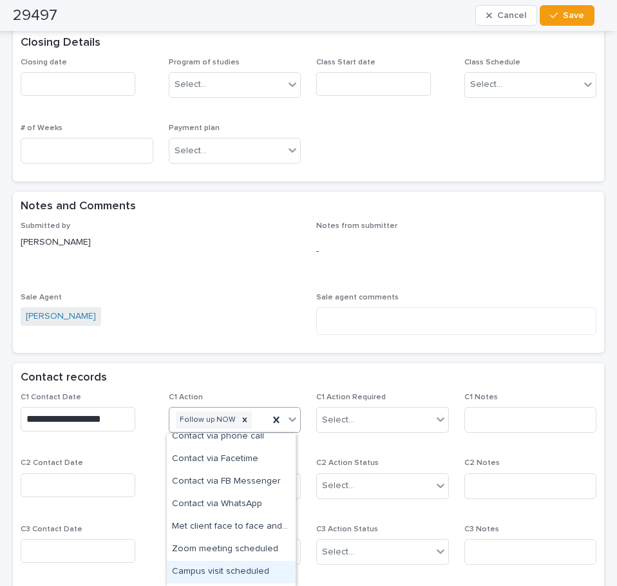
scroll to position [0, 0]
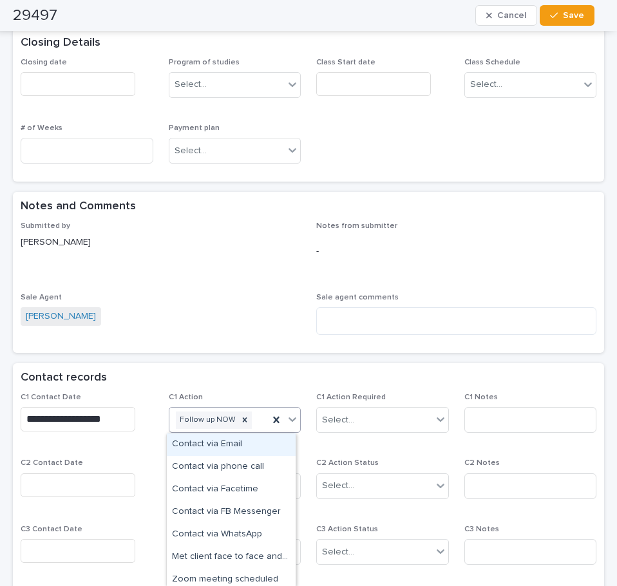
click at [259, 442] on div "Contact via Email" at bounding box center [231, 444] width 129 height 23
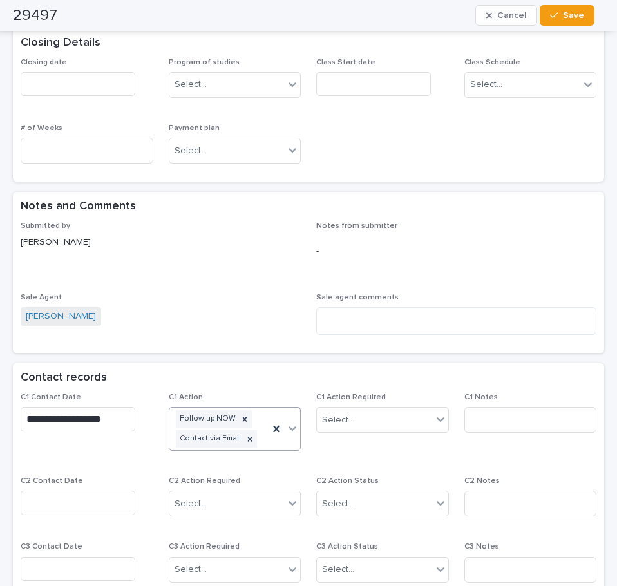
scroll to position [653, 0]
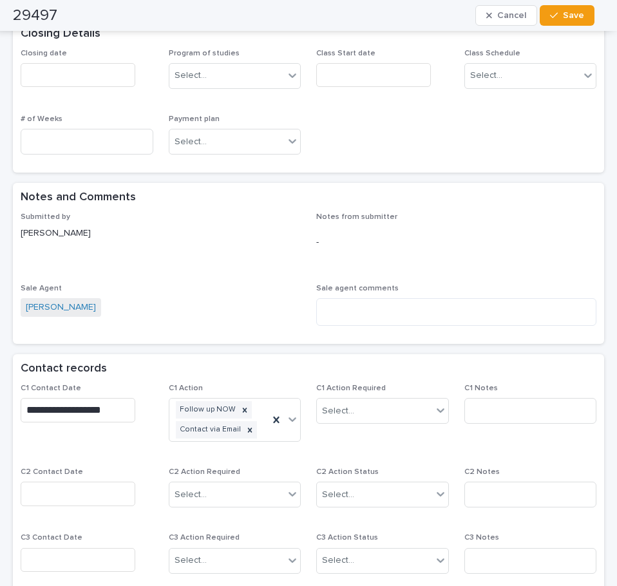
click at [292, 338] on div "Submitted by [PERSON_NAME] Notes from submitter - Sale Agent [PERSON_NAME] Sale…" at bounding box center [308, 278] width 591 height 132
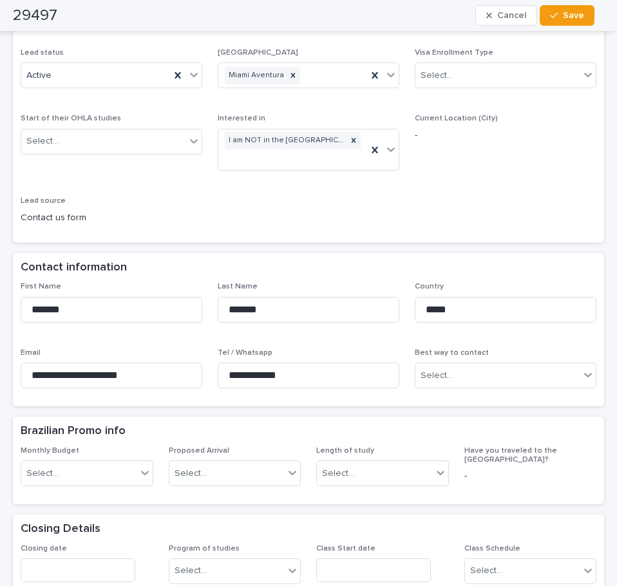
scroll to position [138, 0]
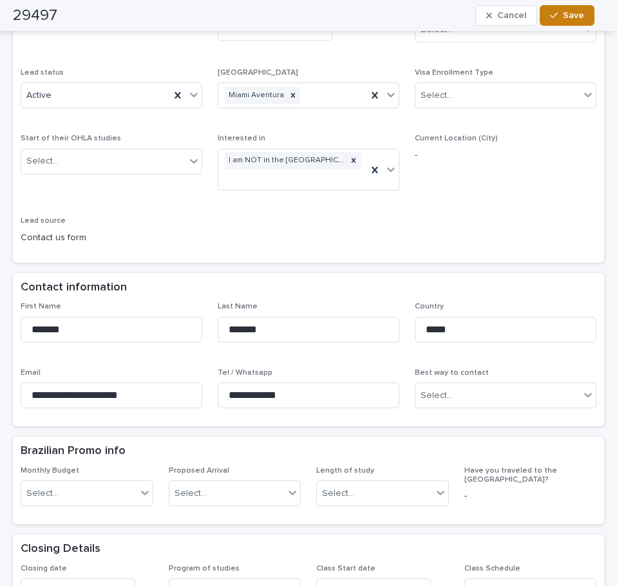
click at [566, 8] on button "Save" at bounding box center [566, 15] width 55 height 21
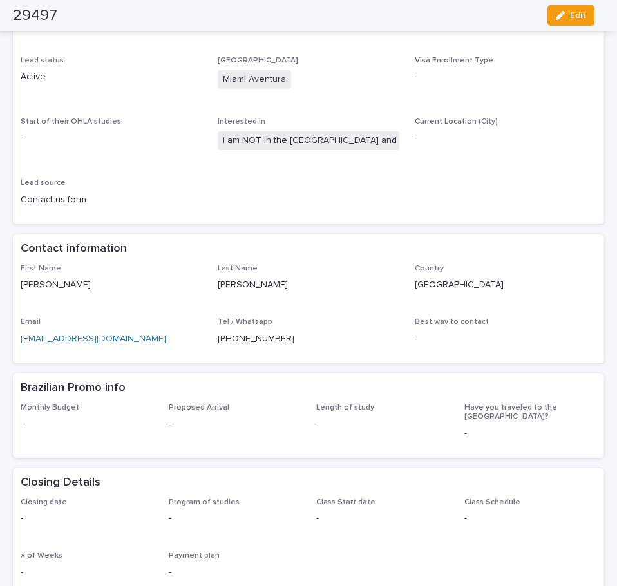
scroll to position [0, 0]
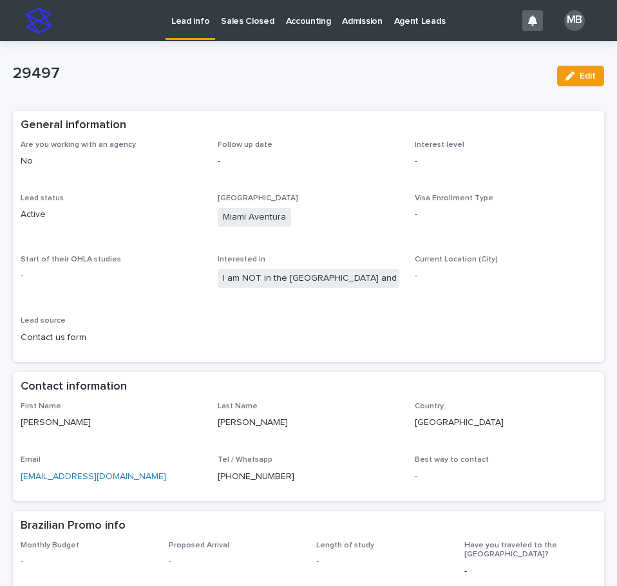
click at [194, 39] on div "Lead info" at bounding box center [190, 20] width 50 height 40
click at [200, 26] on p "Lead info" at bounding box center [190, 13] width 38 height 27
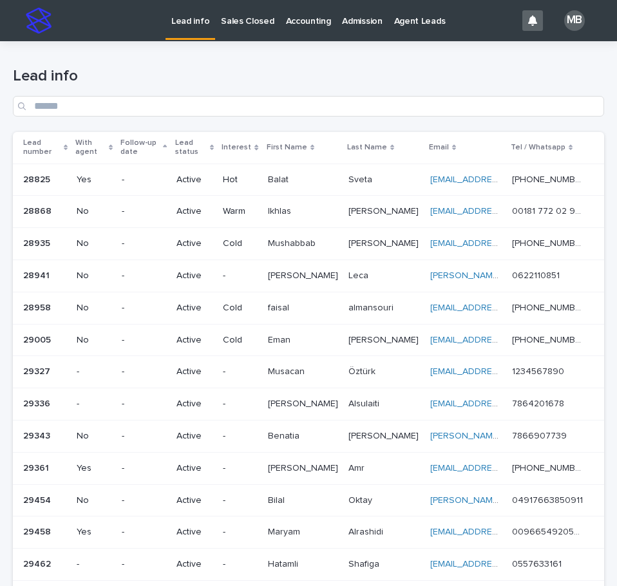
click at [225, 64] on div "Lead info" at bounding box center [308, 86] width 591 height 91
click at [252, 23] on p "Sales Closed" at bounding box center [247, 13] width 53 height 27
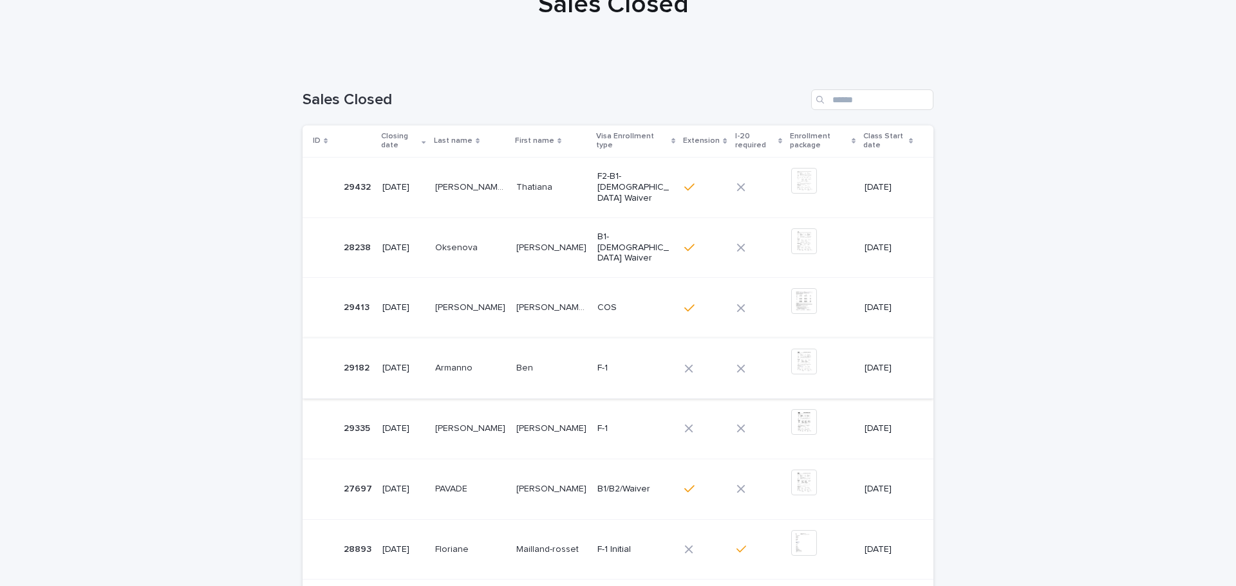
scroll to position [129, 0]
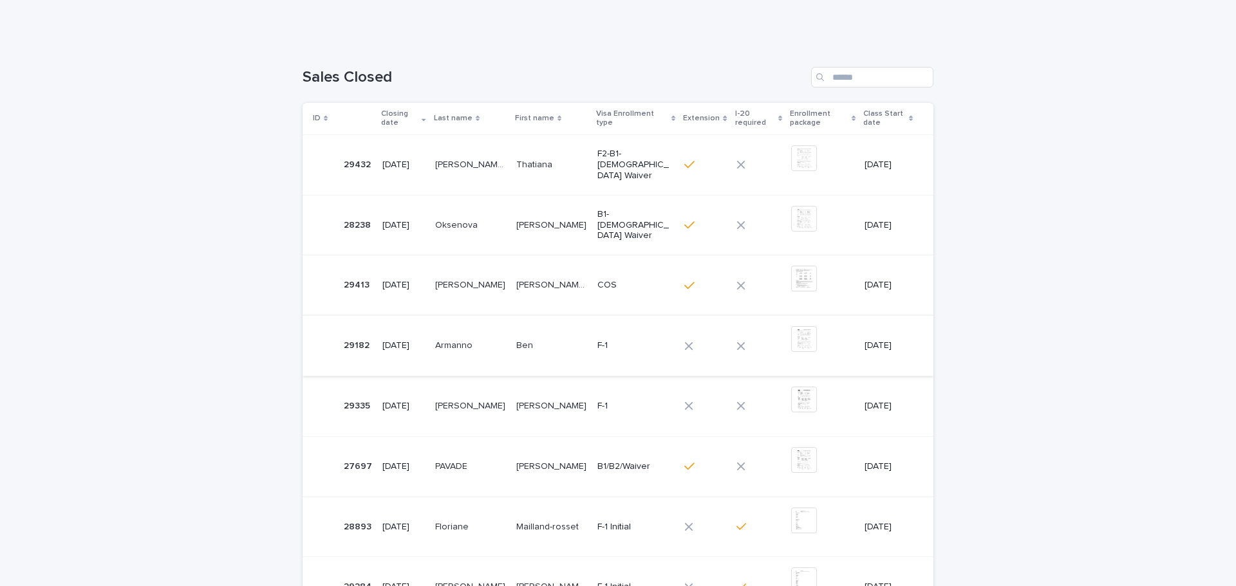
click at [616, 341] on img at bounding box center [804, 339] width 26 height 26
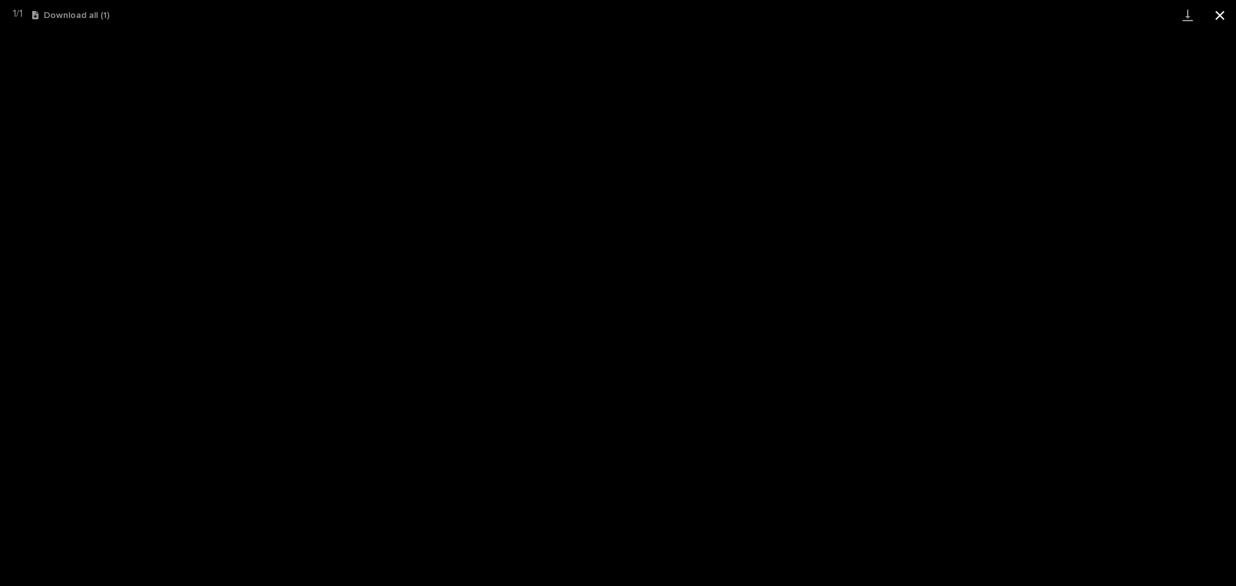
click at [616, 19] on button "Close gallery" at bounding box center [1220, 15] width 32 height 30
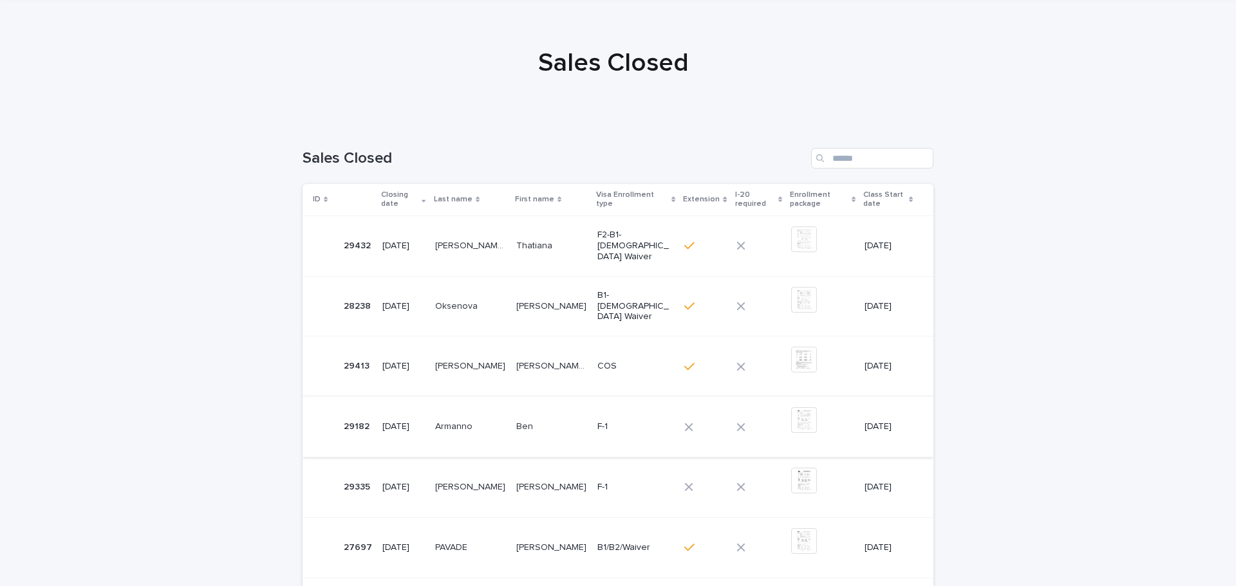
scroll to position [0, 0]
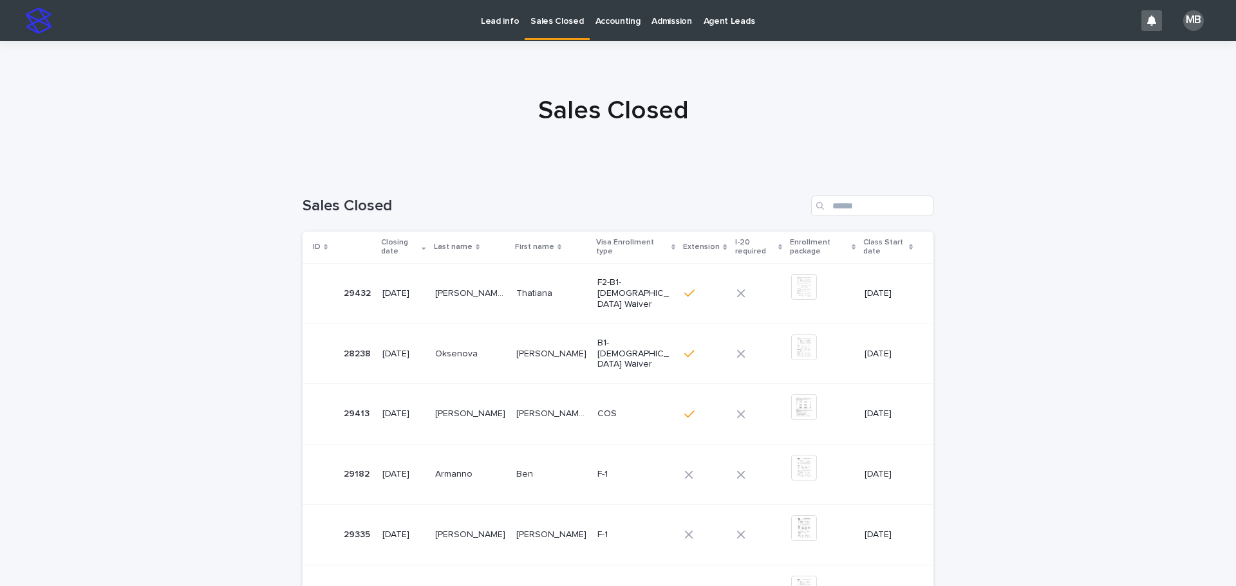
click at [495, 14] on p "Lead info" at bounding box center [500, 13] width 38 height 27
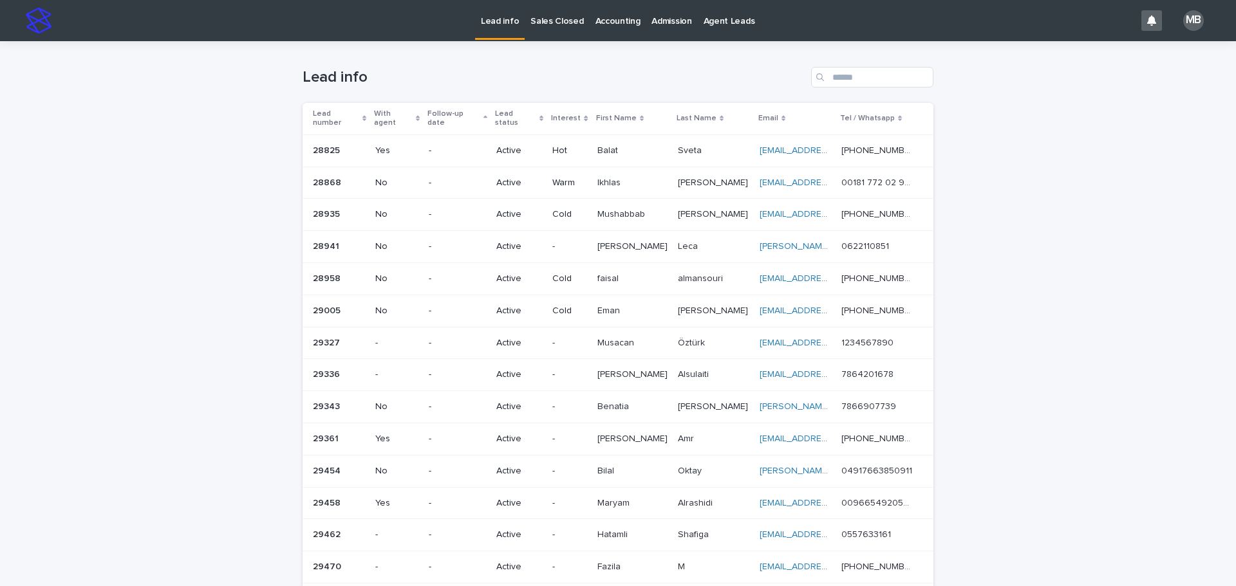
click at [575, 12] on p "Sales Closed" at bounding box center [556, 13] width 53 height 27
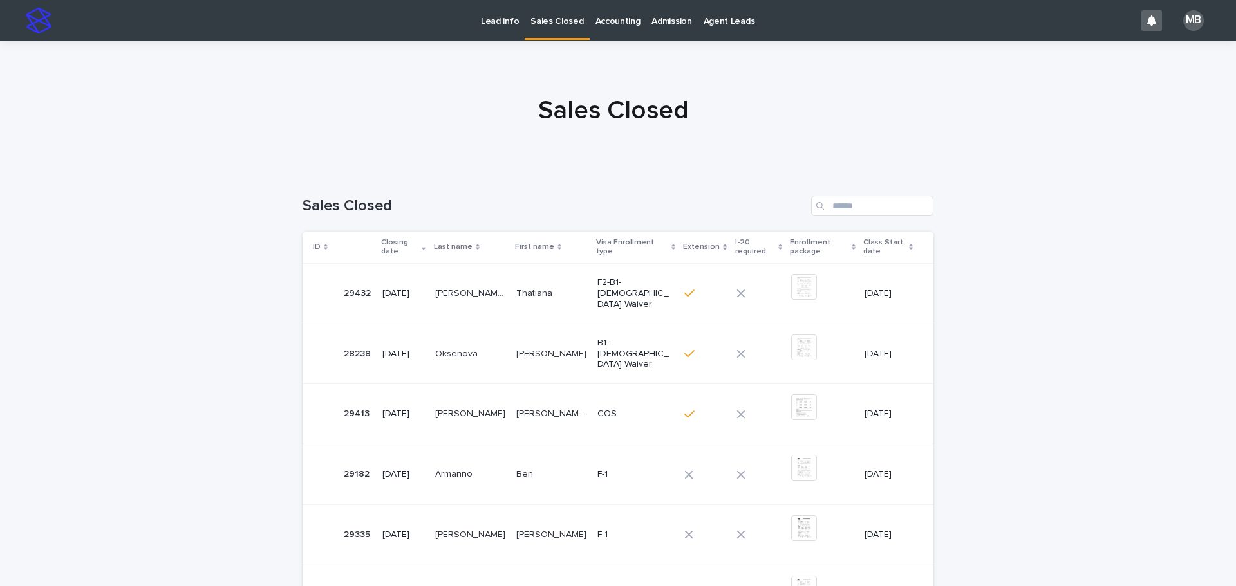
click at [510, 39] on link "Lead info" at bounding box center [500, 20] width 50 height 40
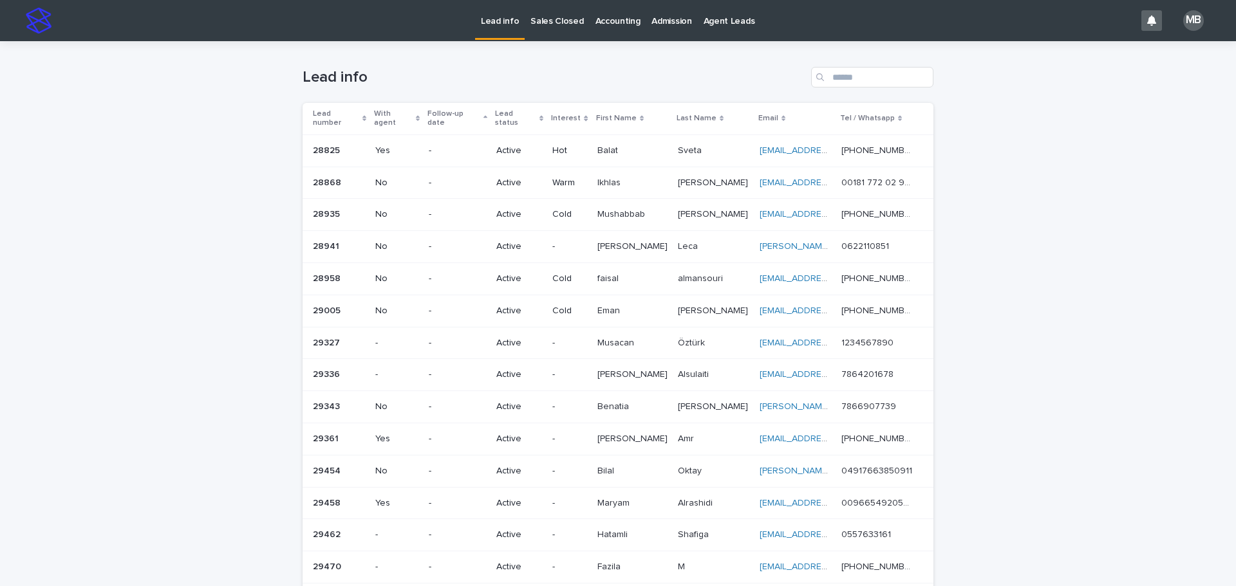
click at [612, 21] on p "Accounting" at bounding box center [617, 13] width 45 height 27
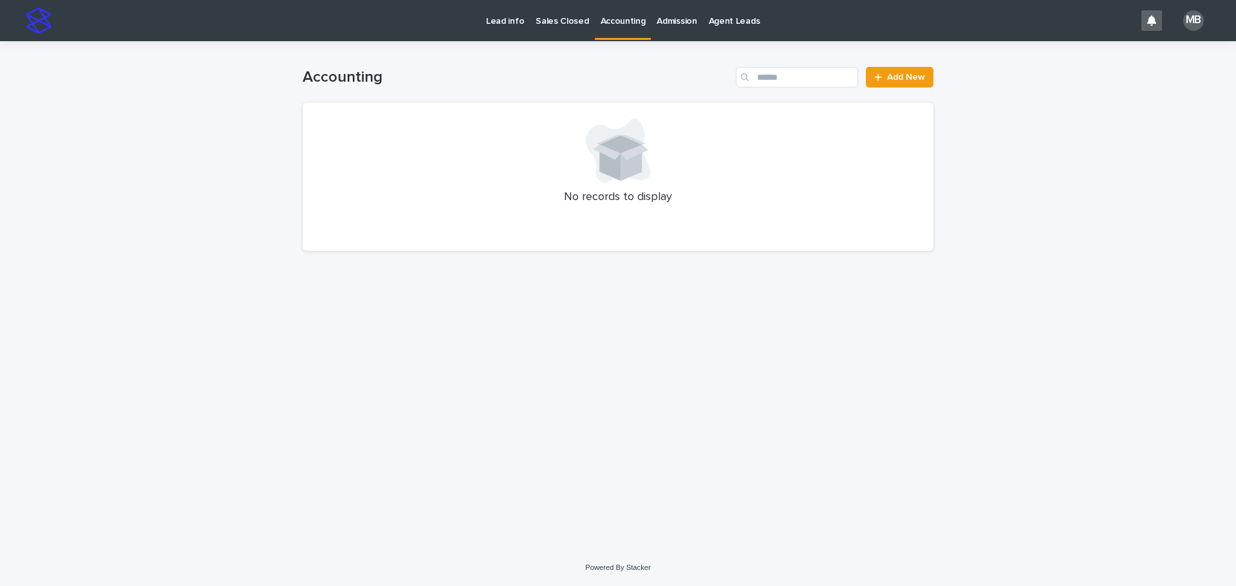
click at [487, 24] on p "Lead info" at bounding box center [505, 13] width 38 height 27
